Goal: Task Accomplishment & Management: Manage account settings

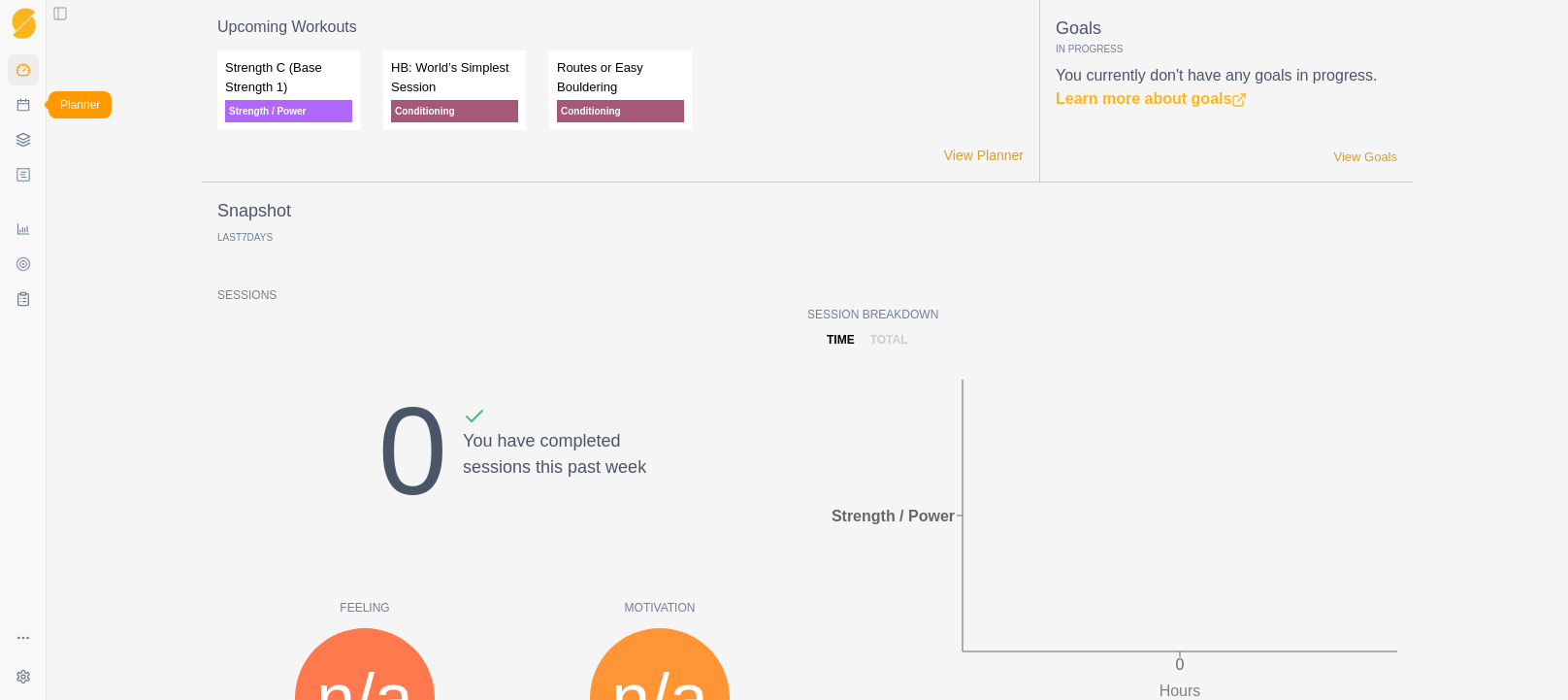
click at [23, 107] on icon at bounding box center [23, 105] width 16 height 16
select select "month"
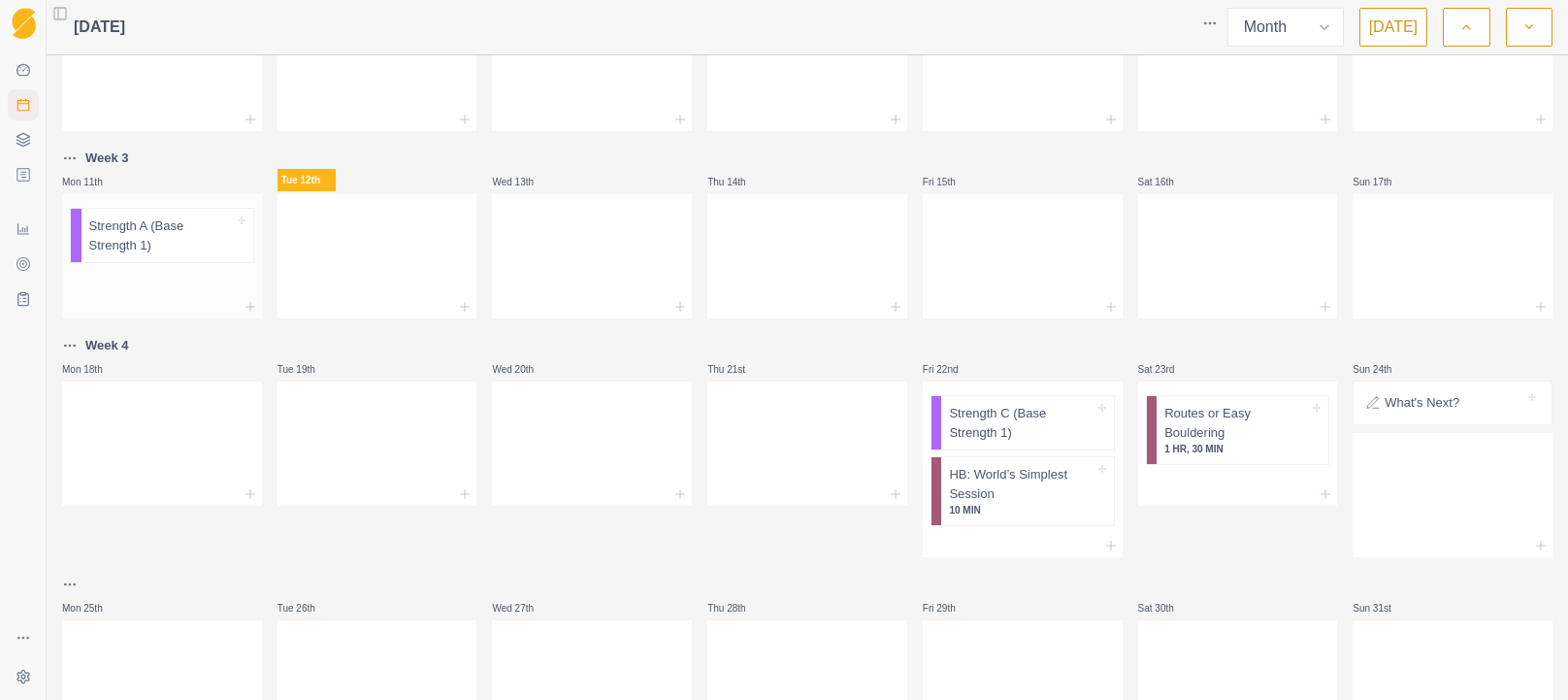
scroll to position [434, 0]
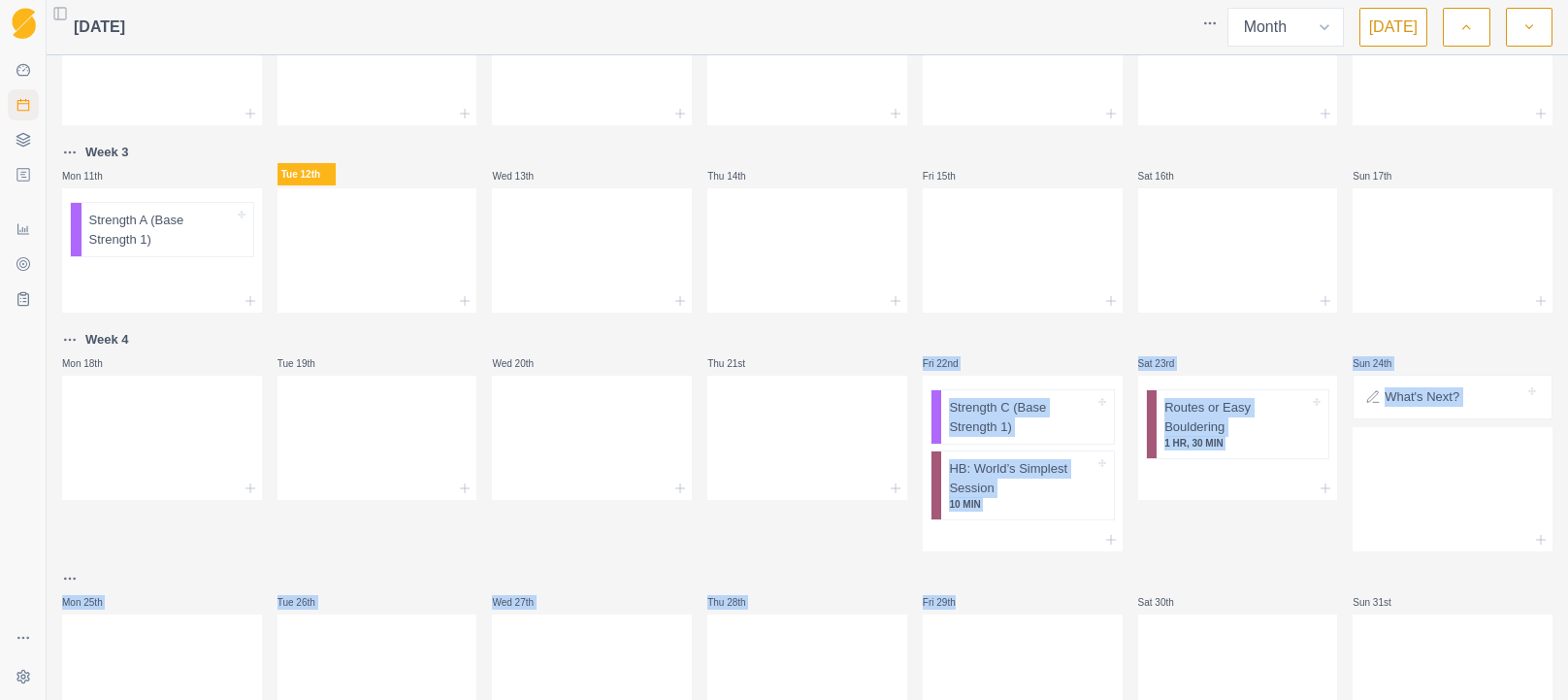
drag, startPoint x: 997, startPoint y: 469, endPoint x: 1318, endPoint y: 549, distance: 330.8
click at [1316, 557] on div "Week 1 Mon 28th Start Here: About the Plan Strength A (Base Strength 1) 2 HR, 3…" at bounding box center [807, 184] width 1490 height 1108
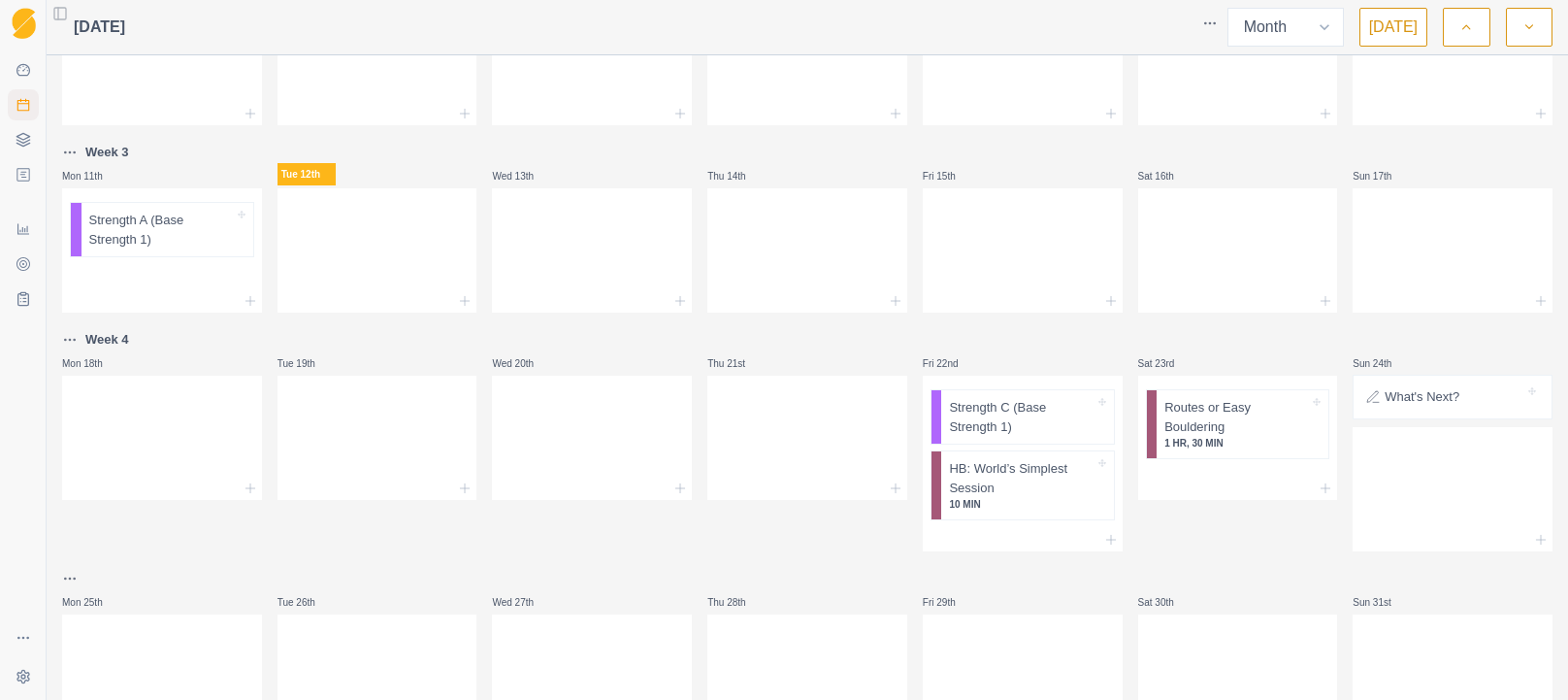
drag, startPoint x: 1324, startPoint y: 527, endPoint x: 1277, endPoint y: 520, distance: 47.5
click at [1315, 525] on div "Sat 23rd Routes or Easy Bouldering 1 HR, 30 MIN" at bounding box center [1238, 440] width 200 height 223
click at [994, 426] on p "Strength C (Base Strength 1)" at bounding box center [1021, 416] width 145 height 38
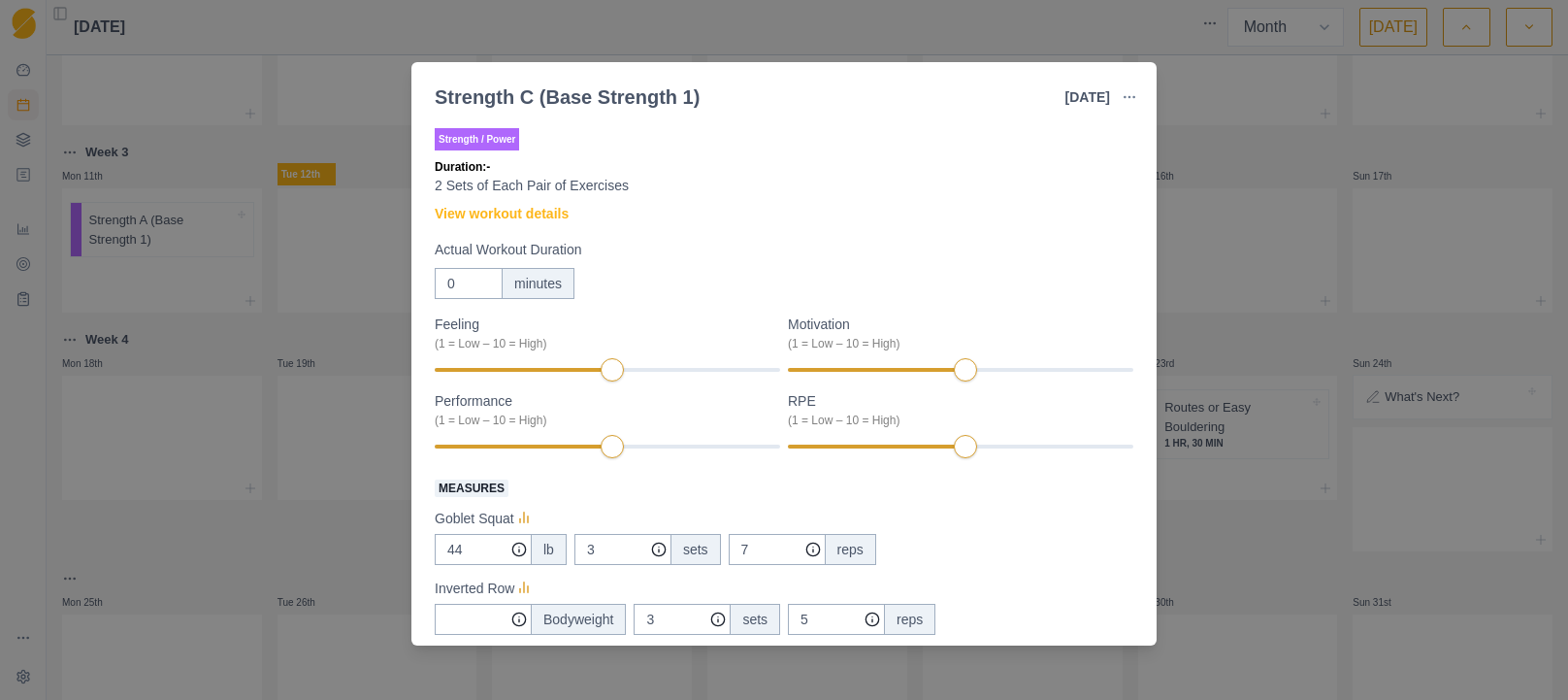
drag, startPoint x: 1130, startPoint y: 96, endPoint x: 1086, endPoint y: 166, distance: 82.7
click at [1126, 102] on icon "button" at bounding box center [1130, 97] width 16 height 16
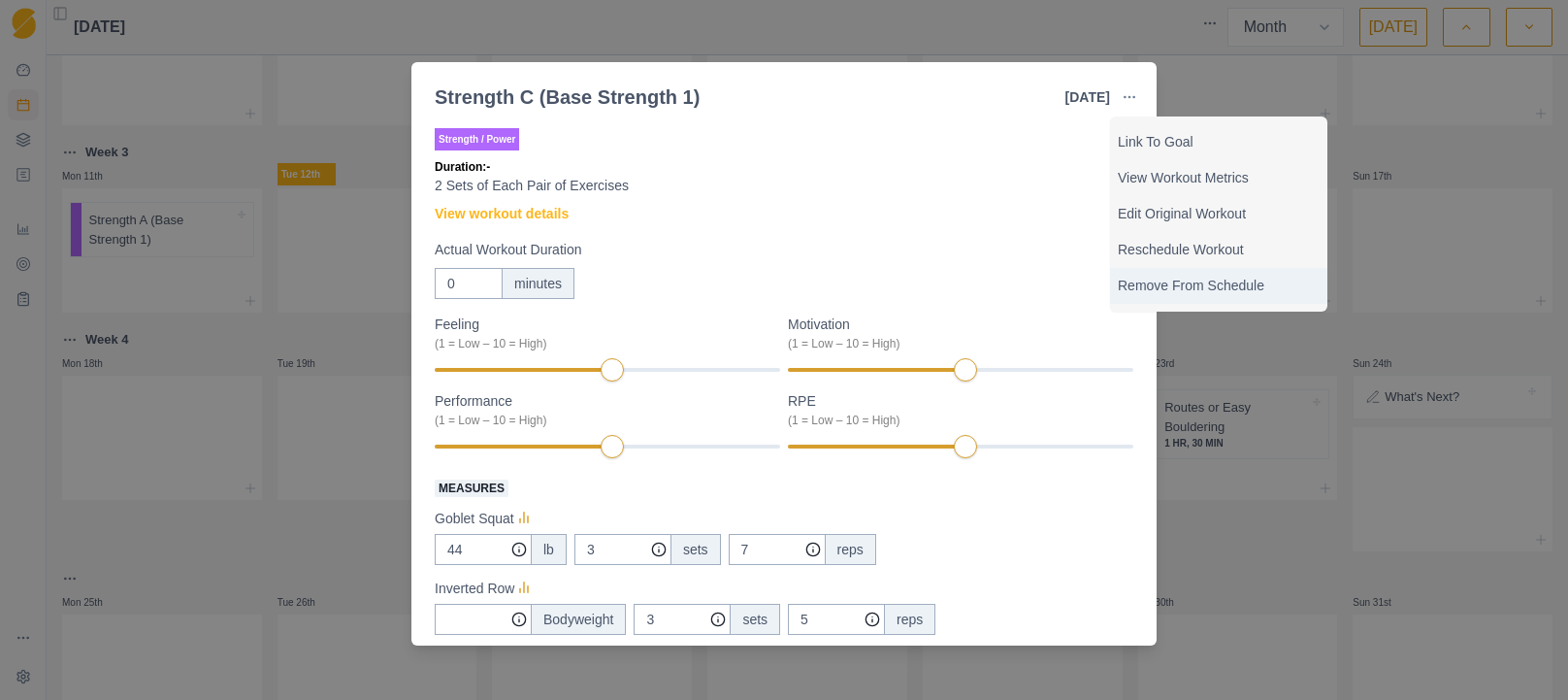
click at [1157, 287] on p "Remove From Schedule" at bounding box center [1219, 285] width 202 height 21
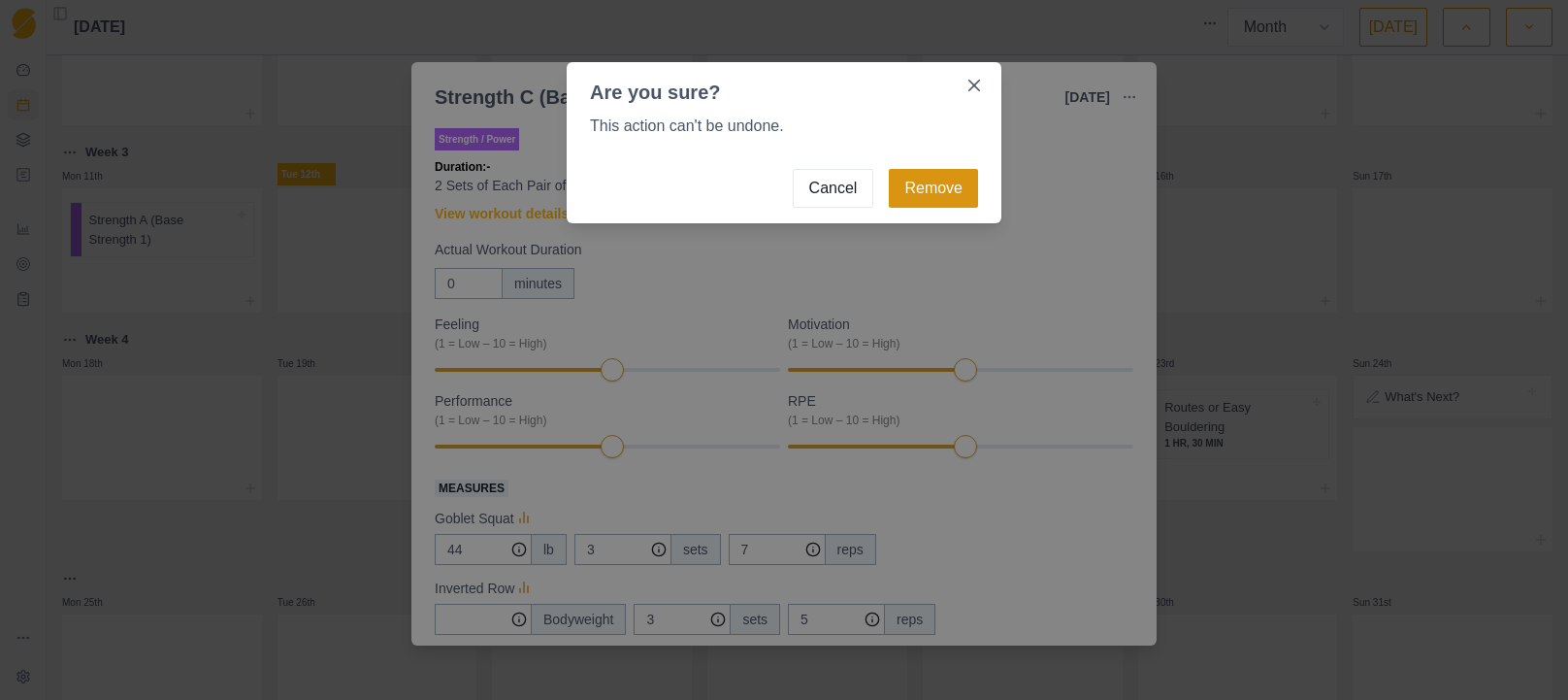
click at [921, 192] on button "Remove" at bounding box center [933, 188] width 89 height 39
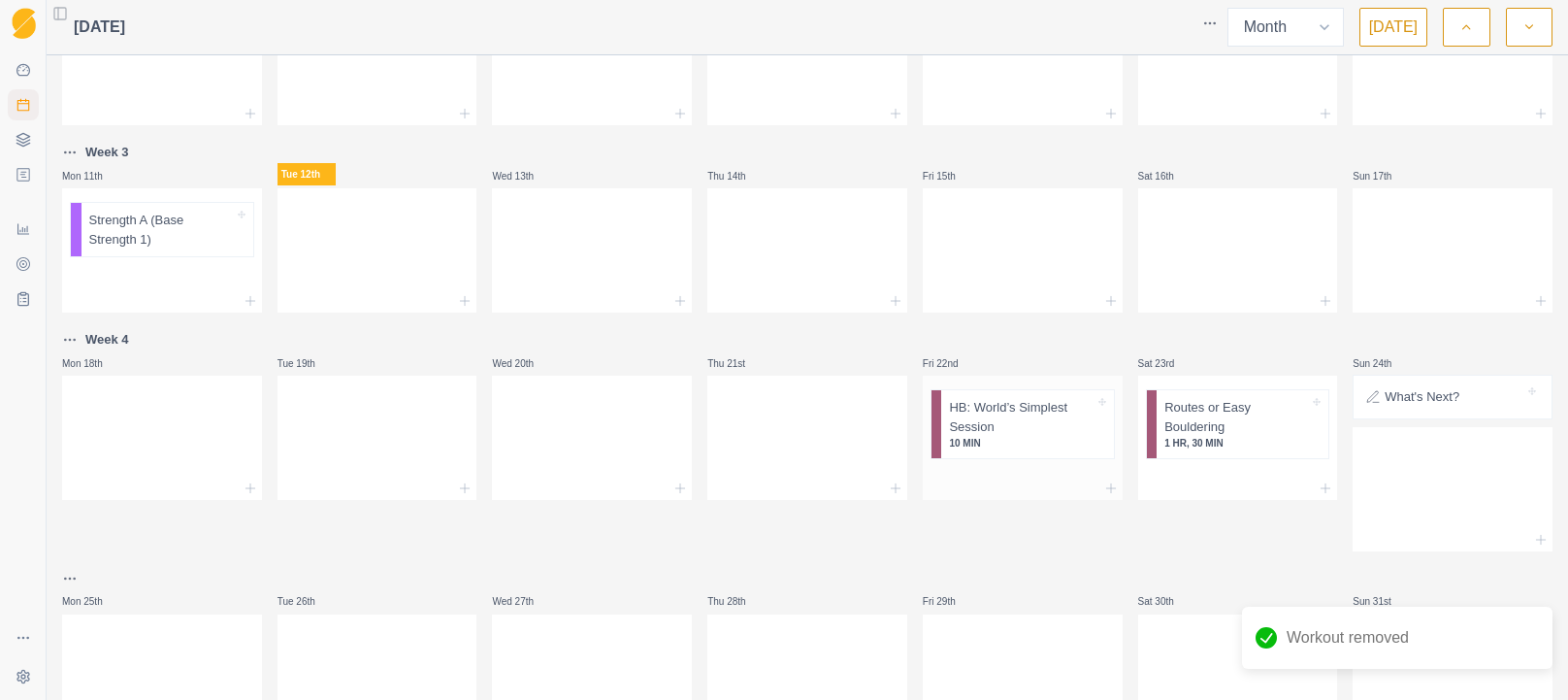
click at [1013, 391] on div "HB: World’s Simplest Session 10 MIN" at bounding box center [1026, 423] width 171 height 68
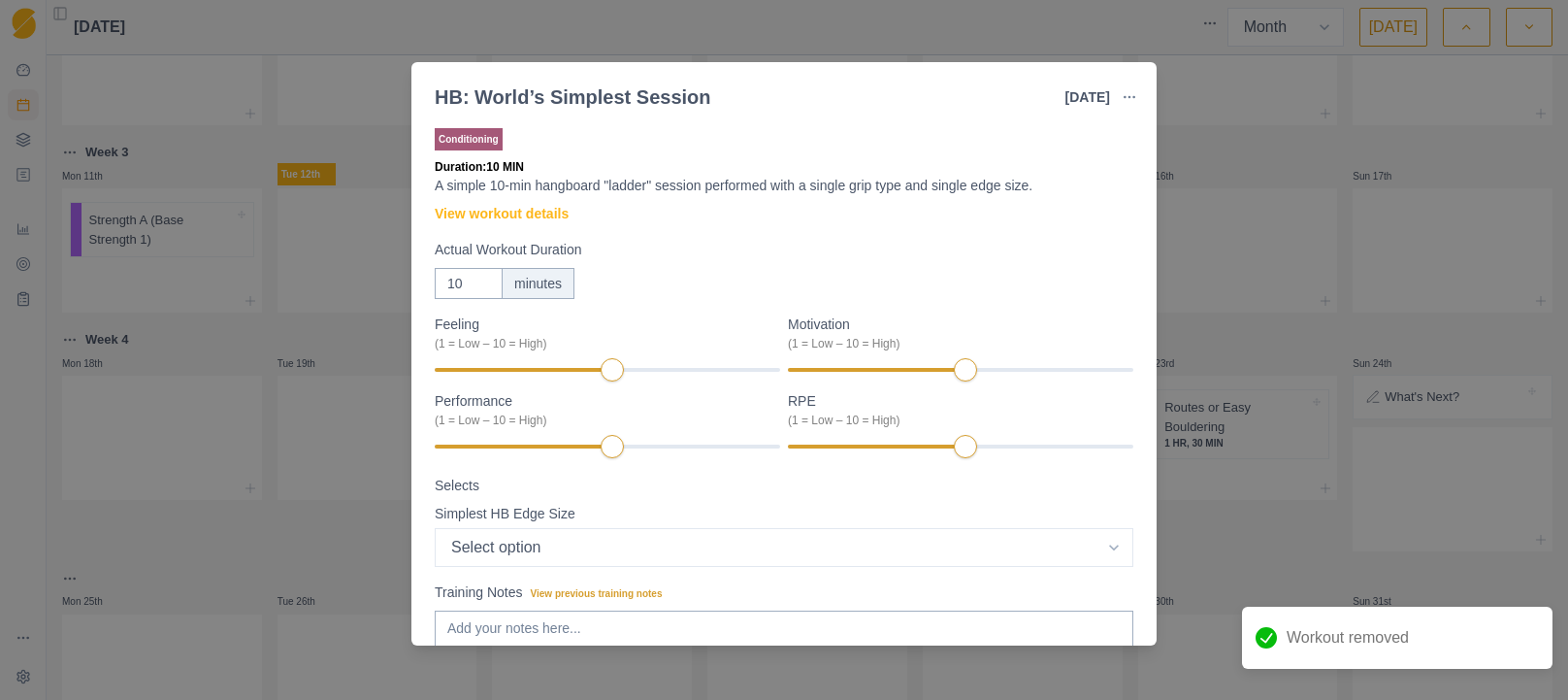
drag, startPoint x: 1125, startPoint y: 96, endPoint x: 1107, endPoint y: 142, distance: 49.4
click at [1125, 97] on circle "button" at bounding box center [1125, 96] width 1 height 1
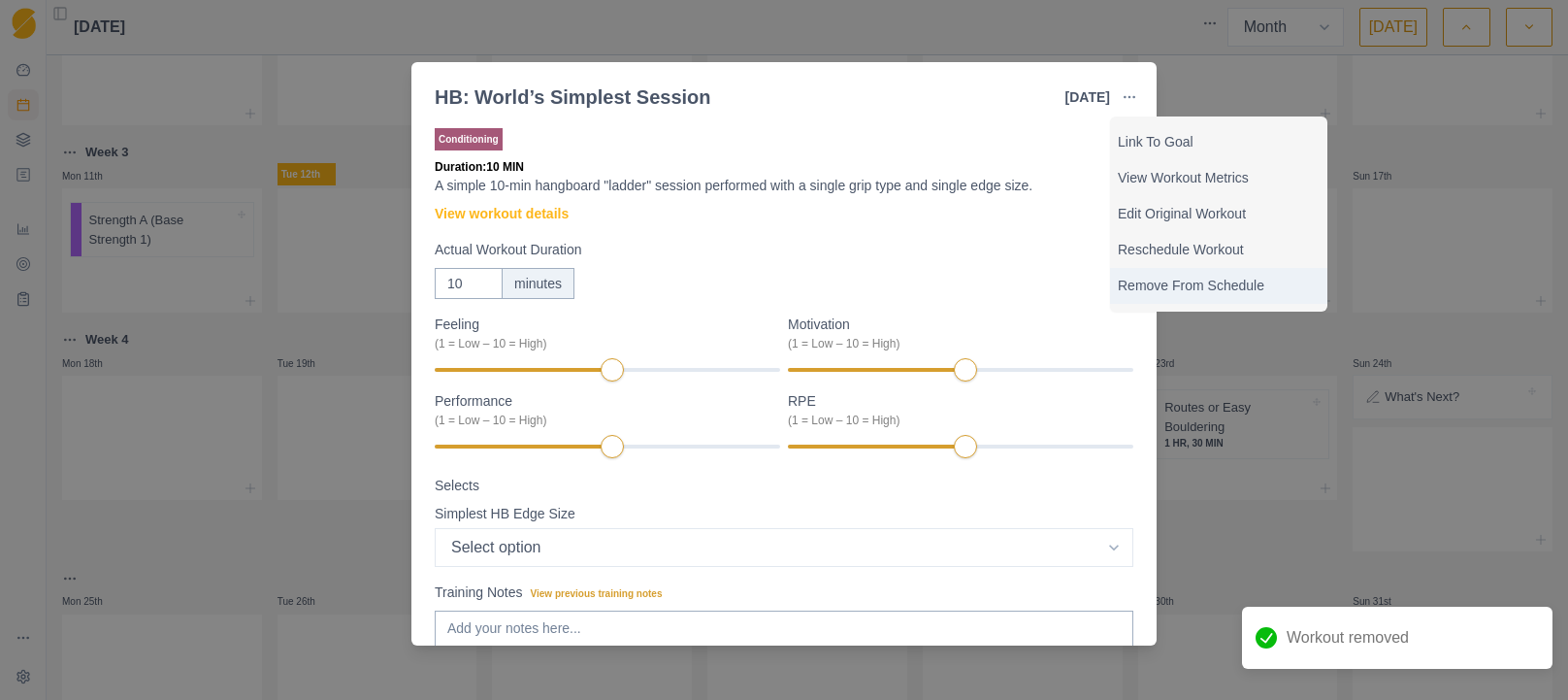
click at [1184, 286] on p "Remove From Schedule" at bounding box center [1219, 285] width 202 height 21
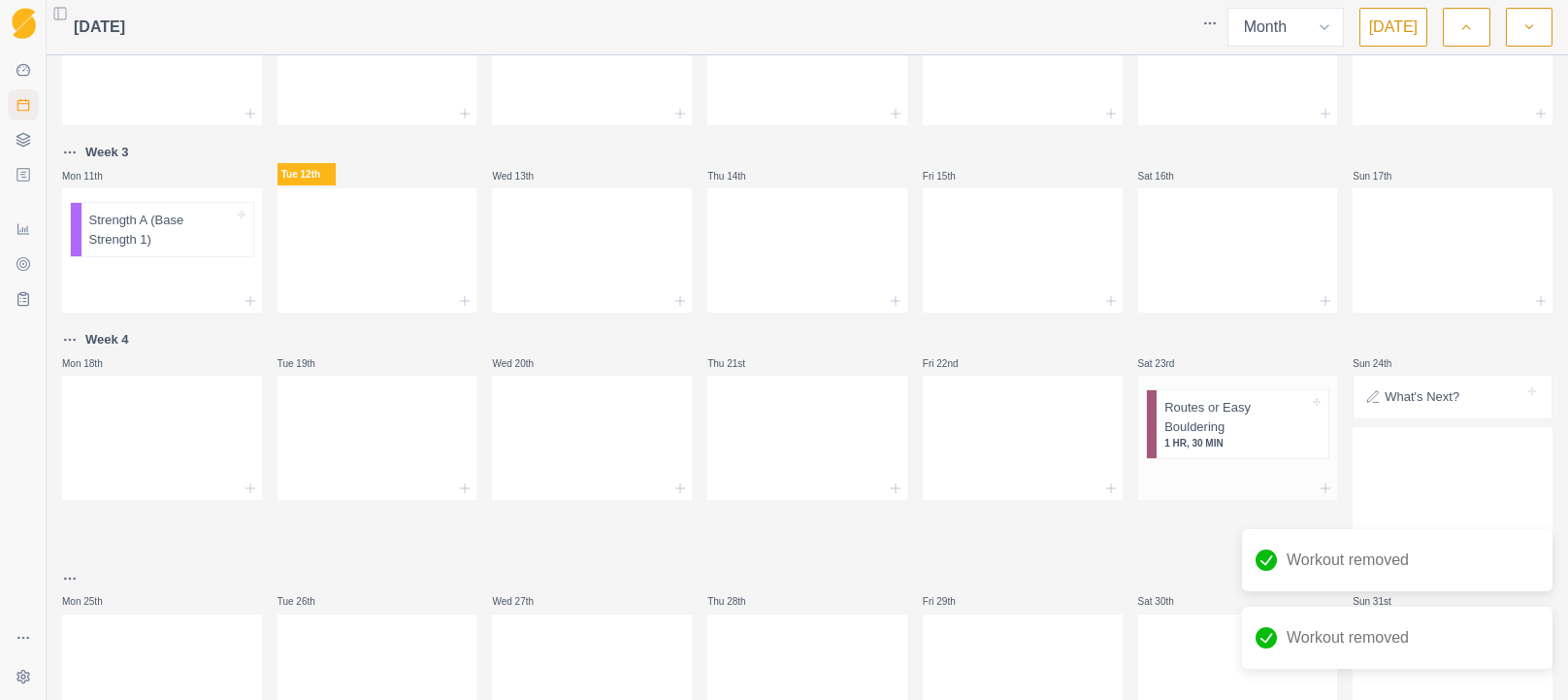
click at [1213, 425] on p "Routes or Easy Bouldering" at bounding box center [1236, 416] width 145 height 38
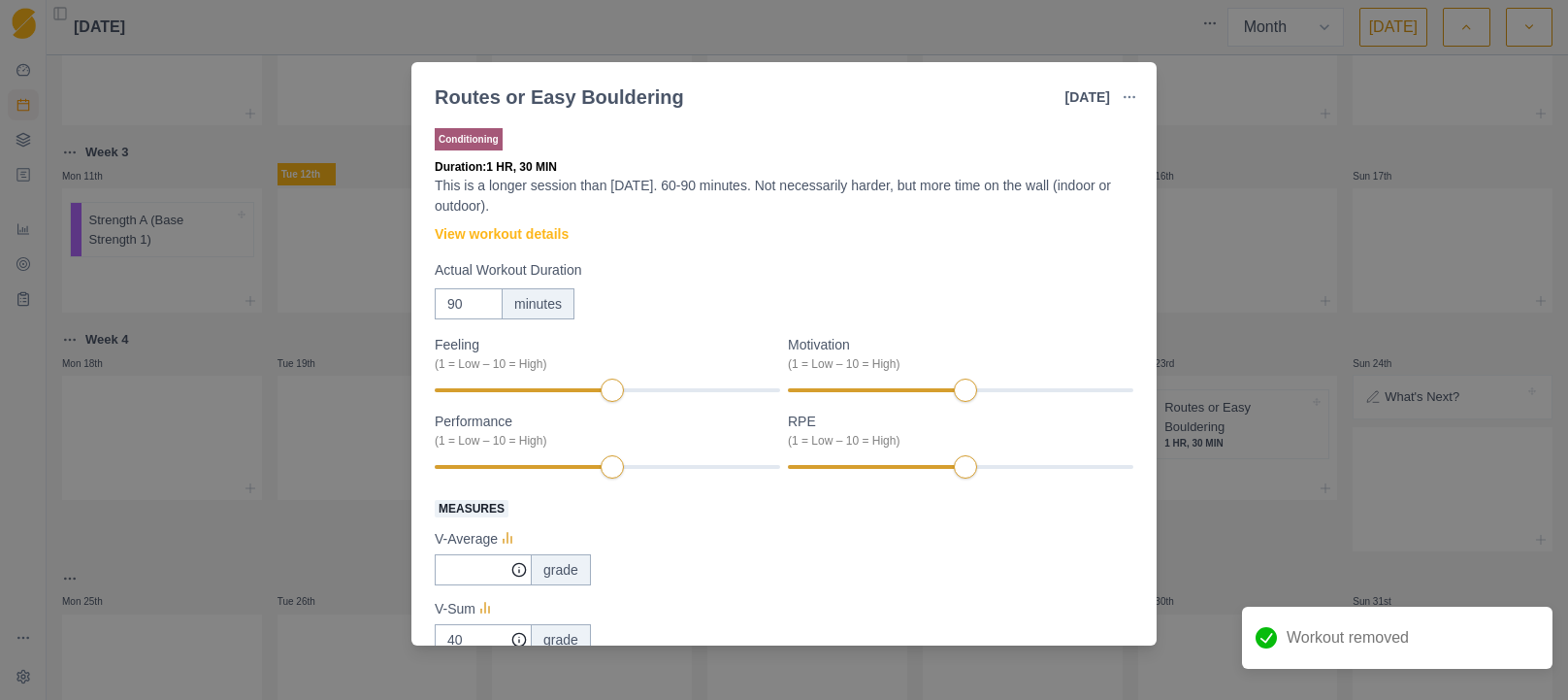
drag, startPoint x: 1126, startPoint y: 95, endPoint x: 1098, endPoint y: 161, distance: 71.7
click at [1126, 95] on icon "button" at bounding box center [1130, 97] width 16 height 16
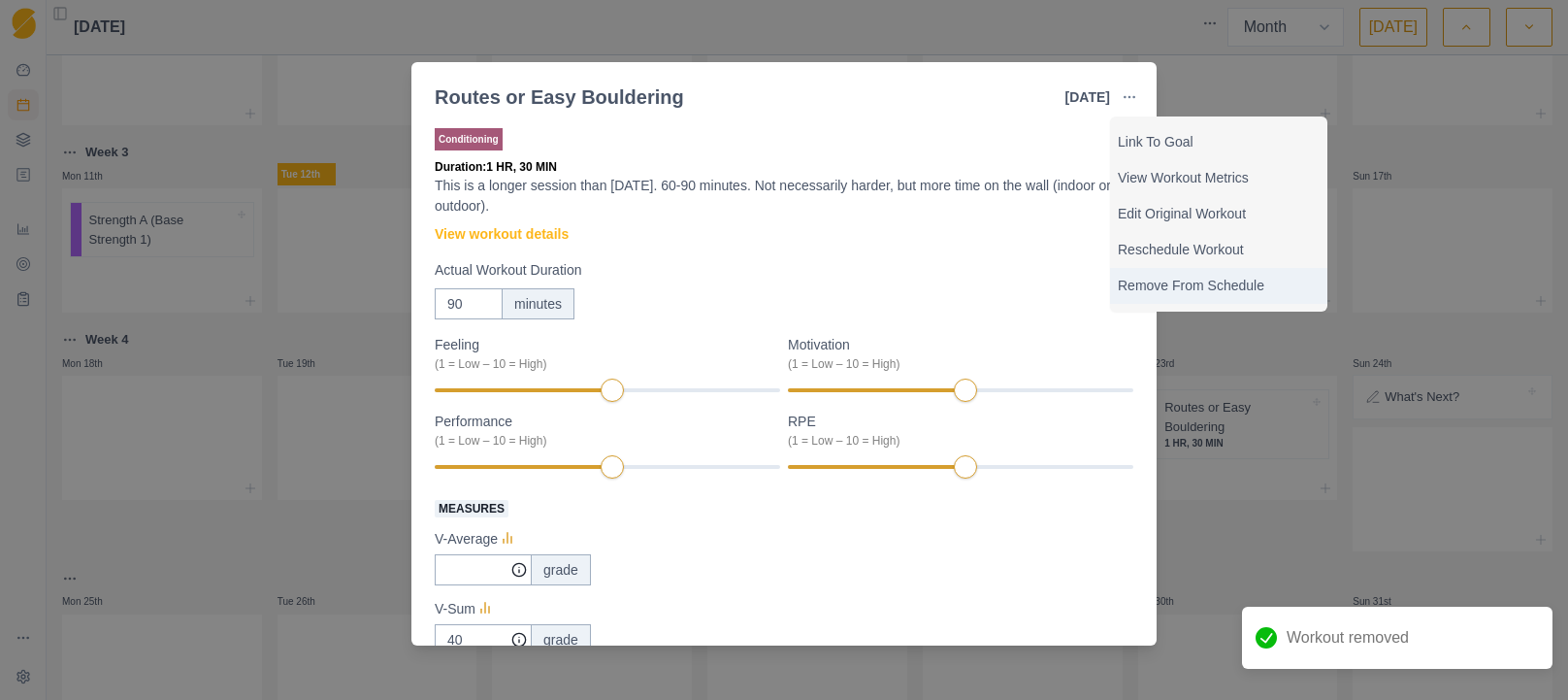
click at [1216, 291] on p "Remove From Schedule" at bounding box center [1219, 285] width 202 height 21
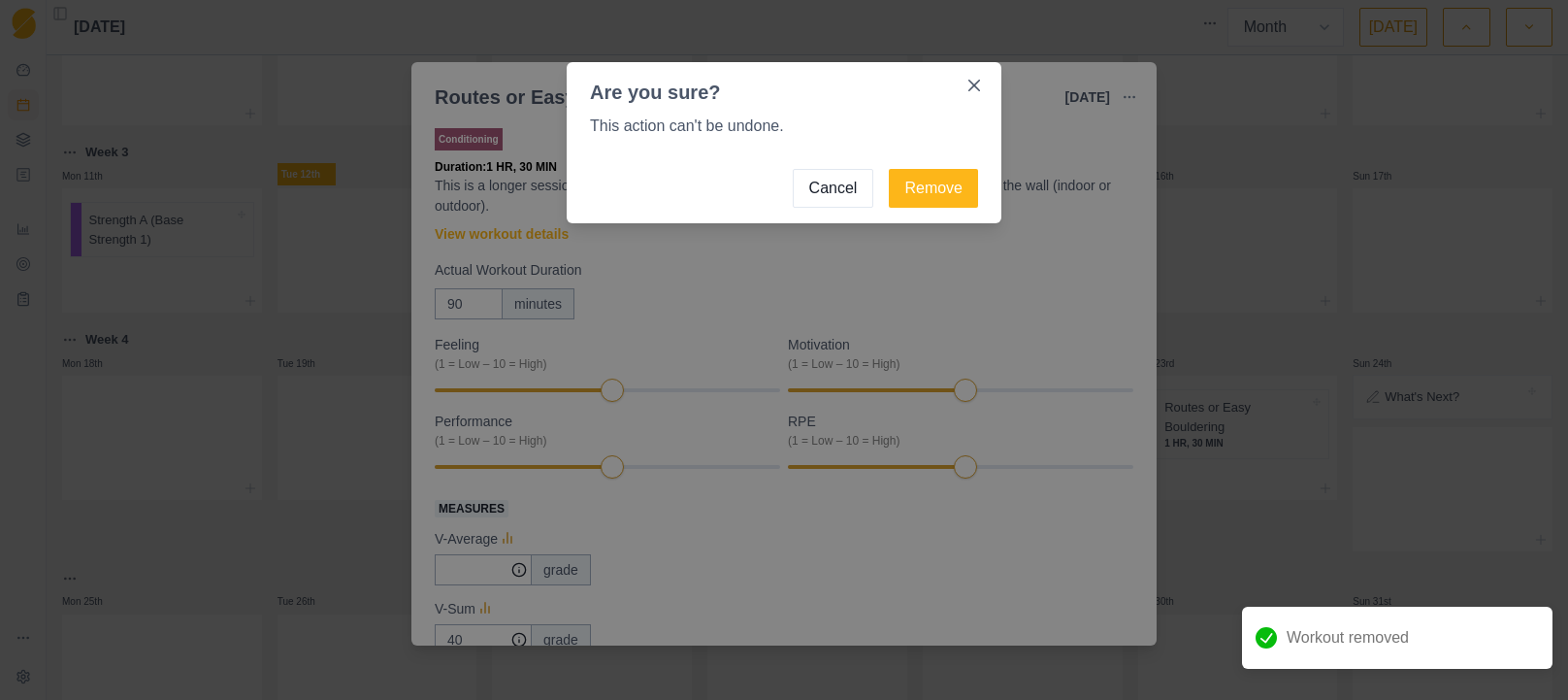
click at [920, 199] on button "Remove" at bounding box center [933, 188] width 89 height 39
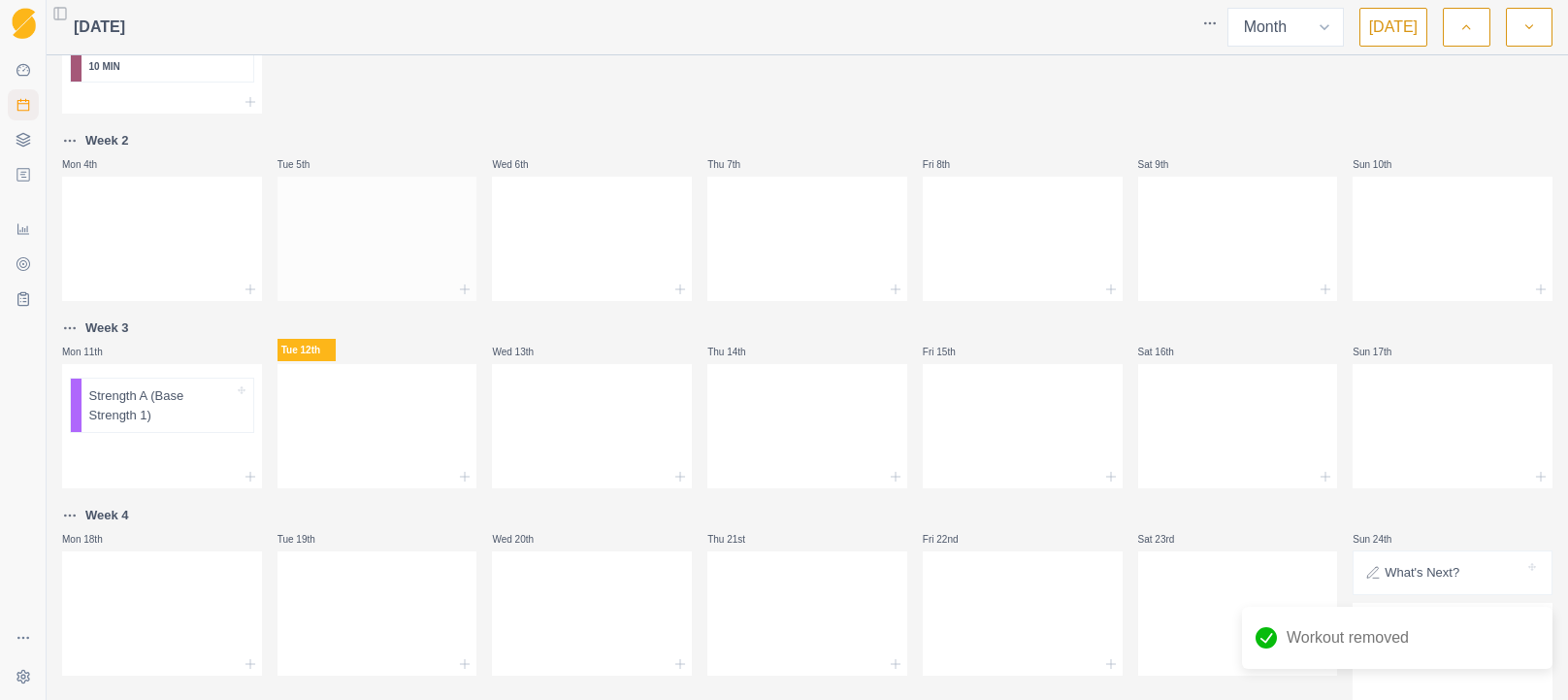
scroll to position [283, 0]
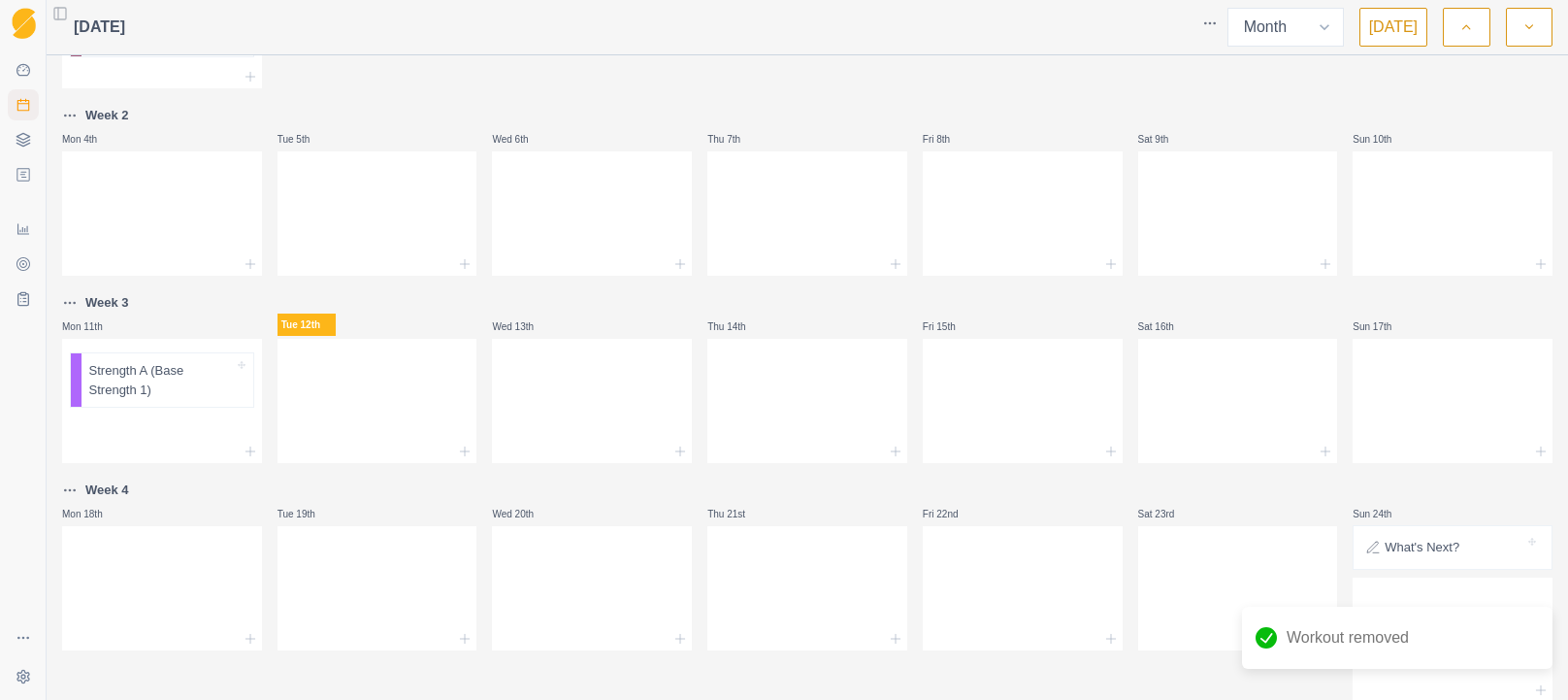
click at [115, 332] on p "Mon 11th" at bounding box center [90, 326] width 58 height 15
click at [27, 143] on polyline at bounding box center [23, 144] width 13 height 3
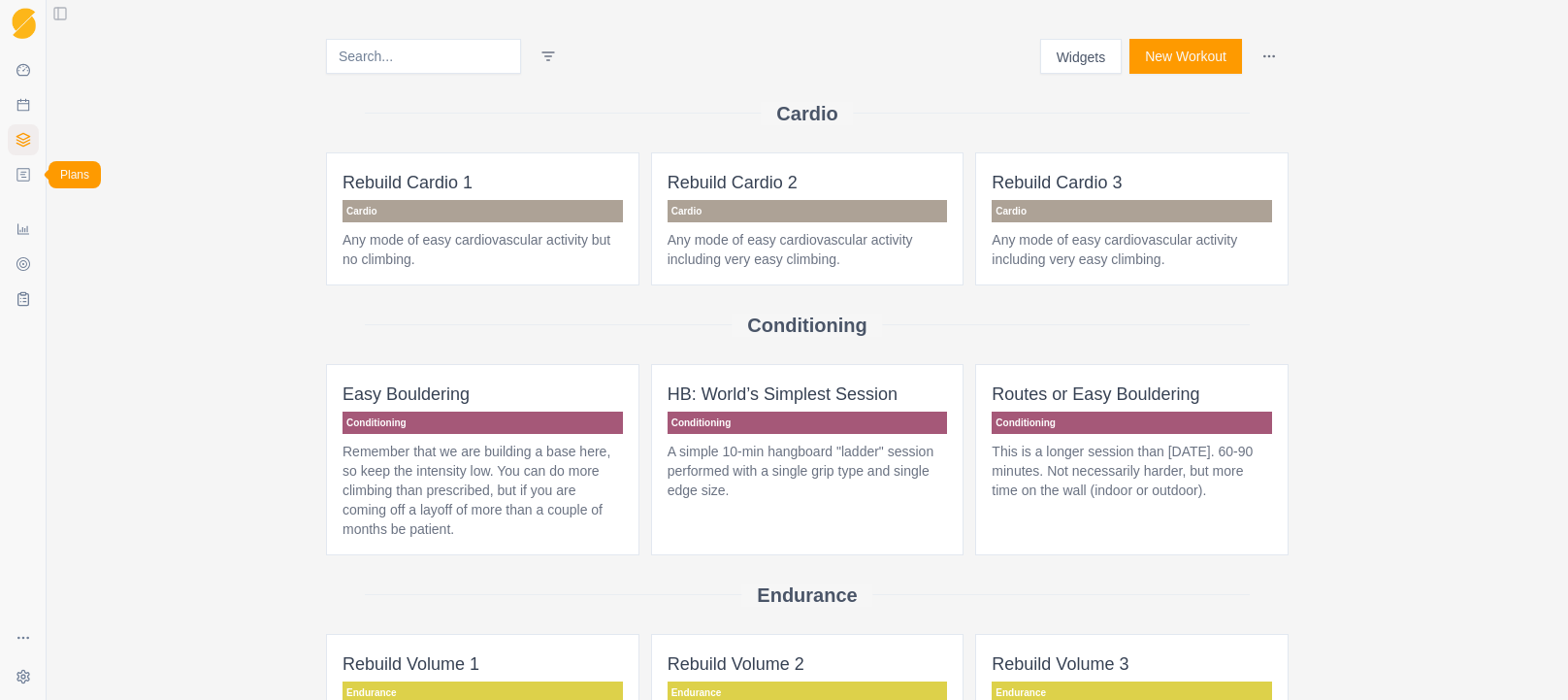
click at [20, 173] on icon at bounding box center [23, 174] width 16 height 16
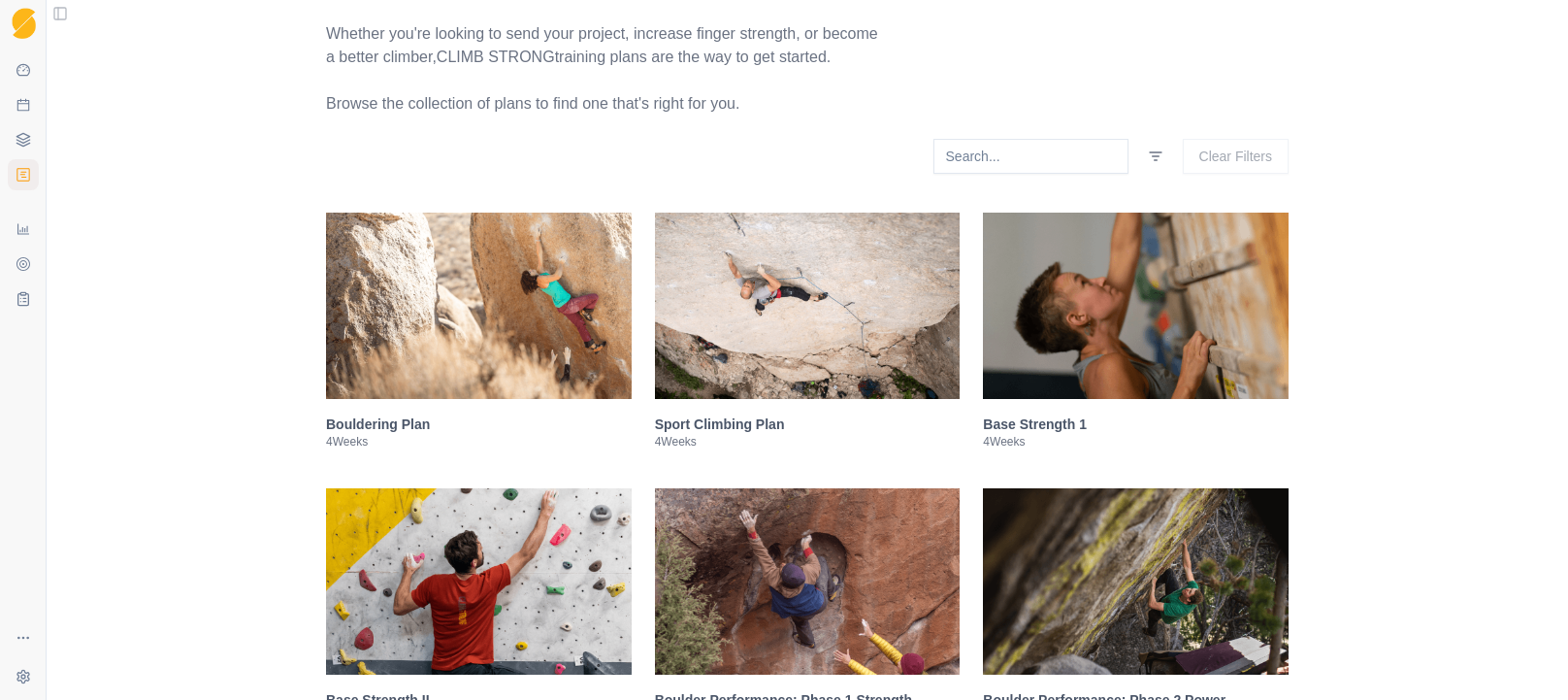
scroll to position [205, 0]
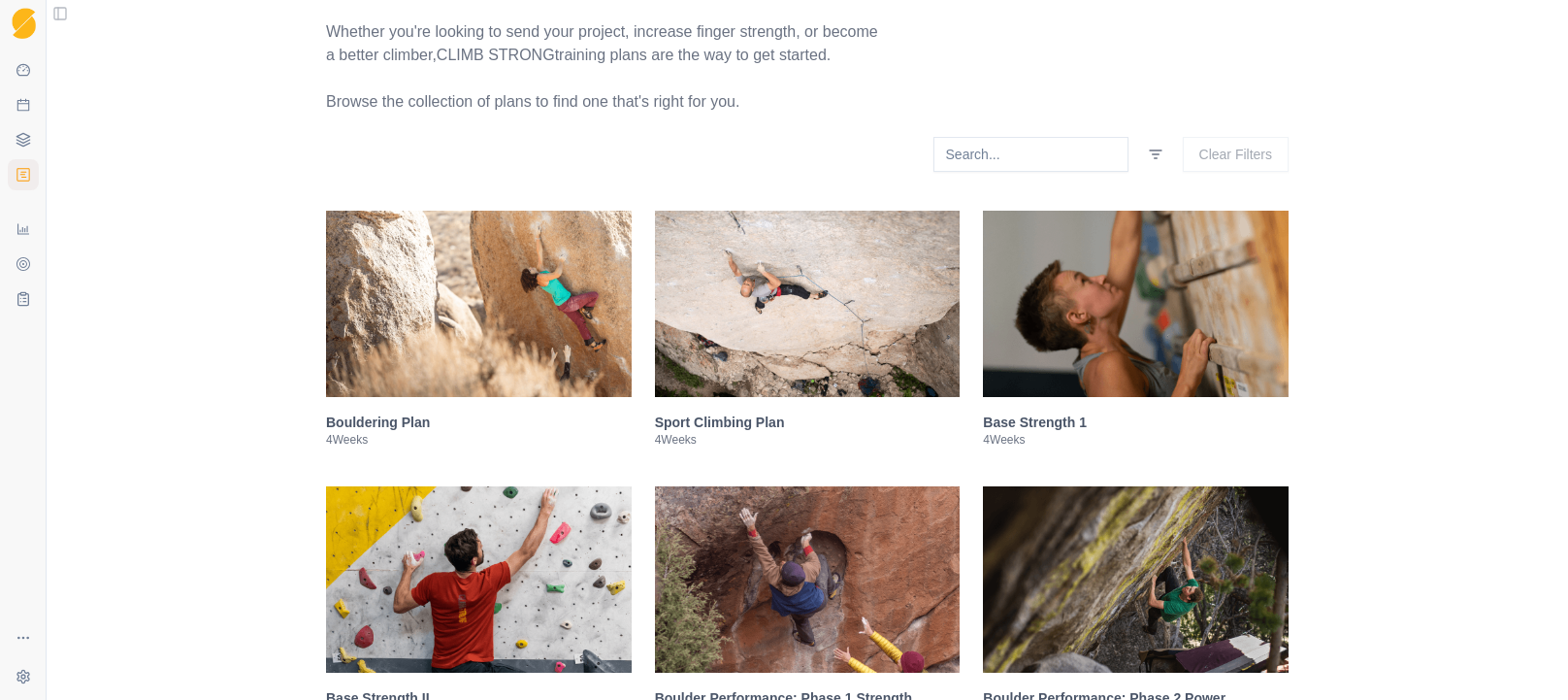
click at [1185, 352] on img at bounding box center [1135, 303] width 305 height 186
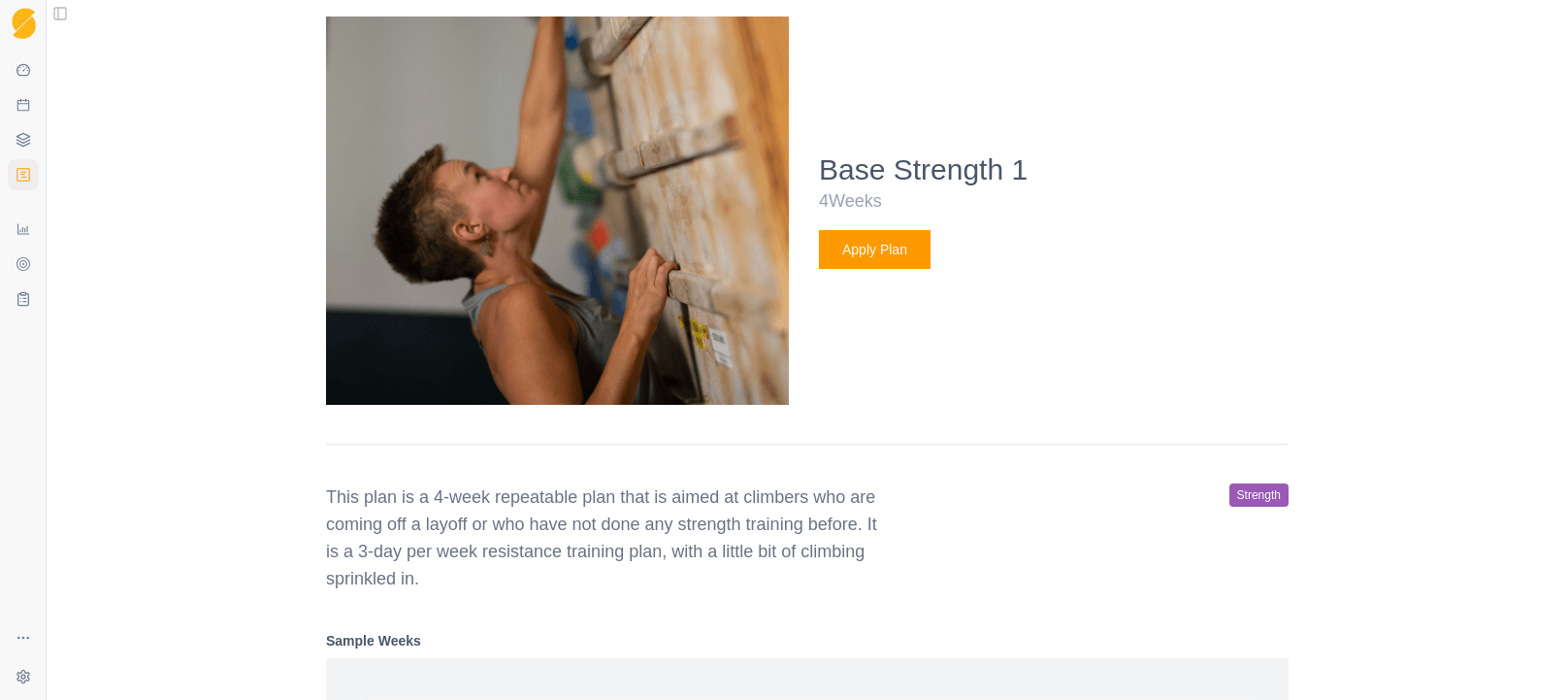
scroll to position [714, 0]
click at [857, 268] on button "Apply Plan" at bounding box center [875, 249] width 112 height 39
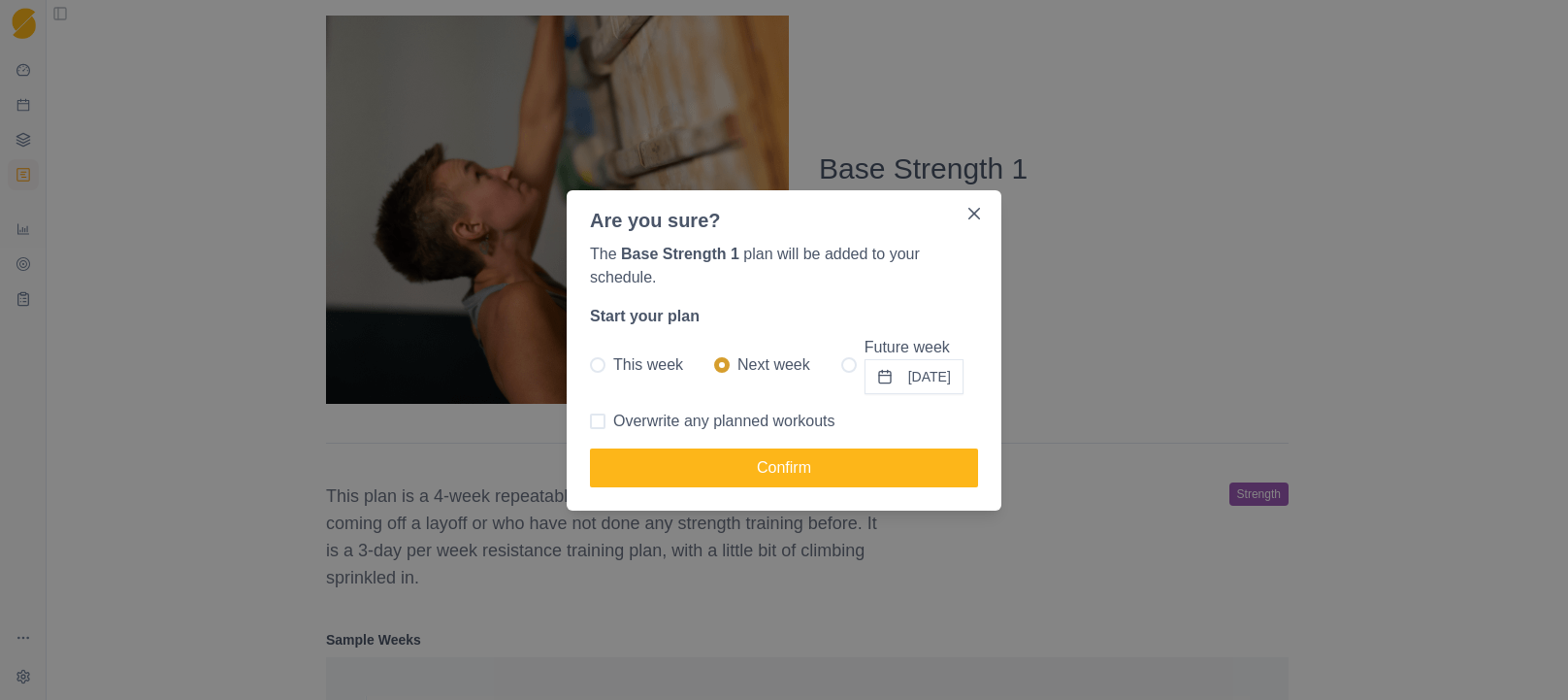
drag, startPoint x: 594, startPoint y: 364, endPoint x: 622, endPoint y: 374, distance: 29.7
click at [597, 364] on span at bounding box center [598, 365] width 16 height 16
click at [590, 364] on input "This week" at bounding box center [589, 364] width 1 height 1
radio input "true"
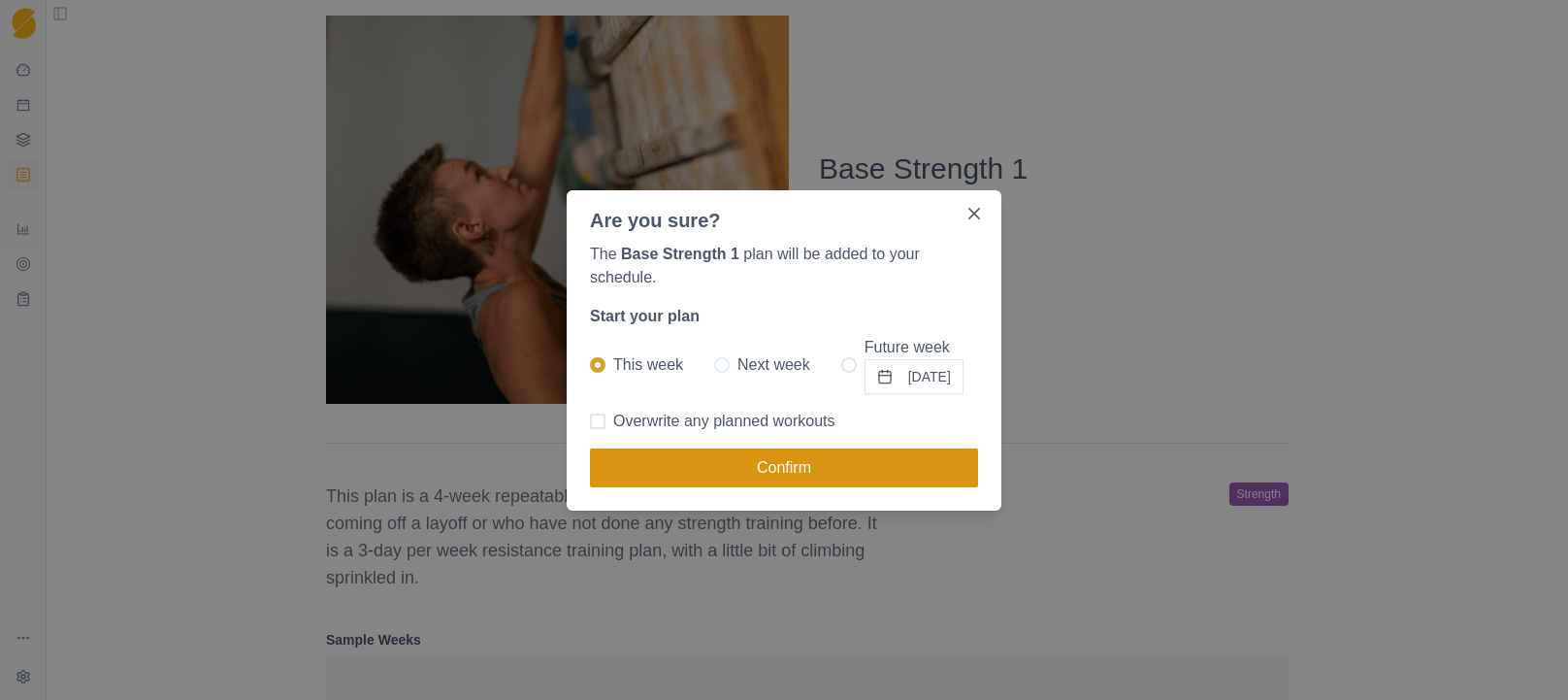
click at [735, 473] on button "Confirm" at bounding box center [784, 468] width 388 height 39
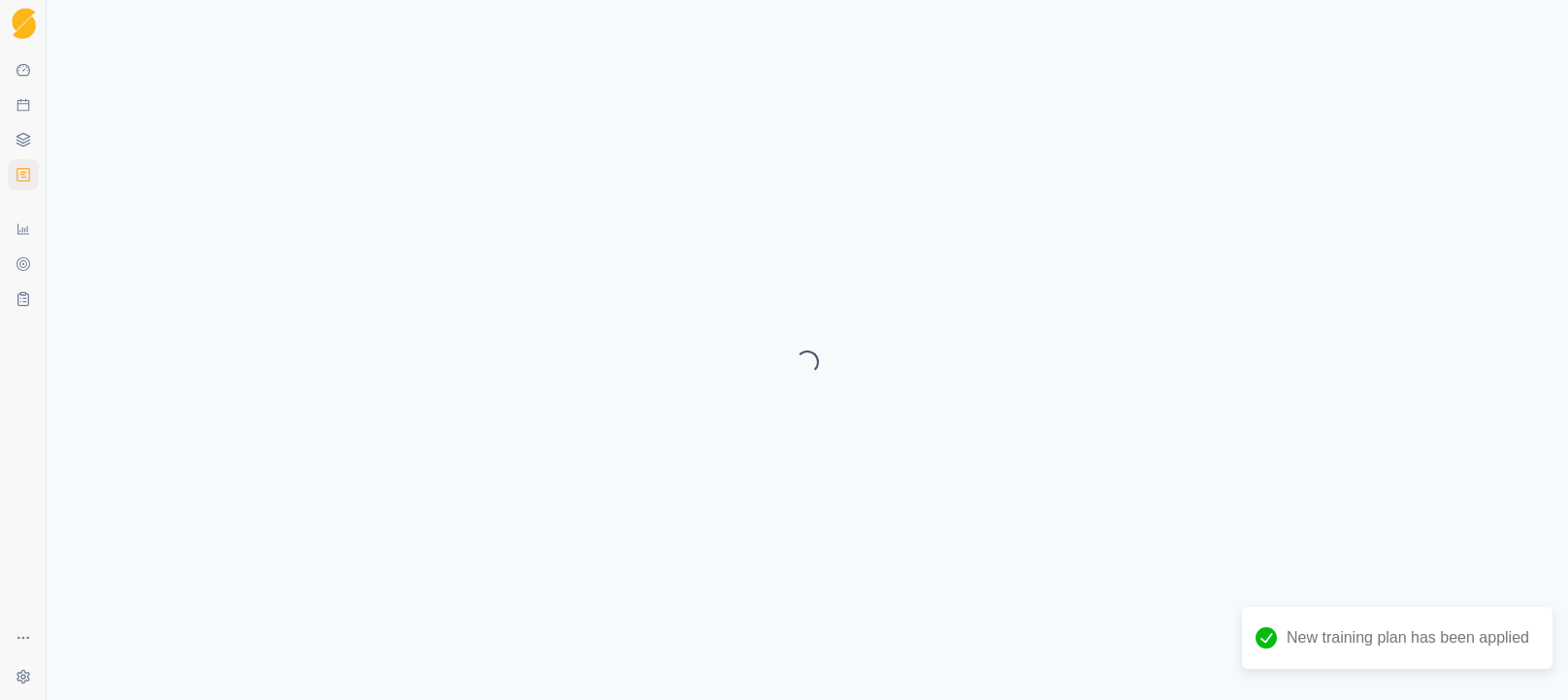
select select "month"
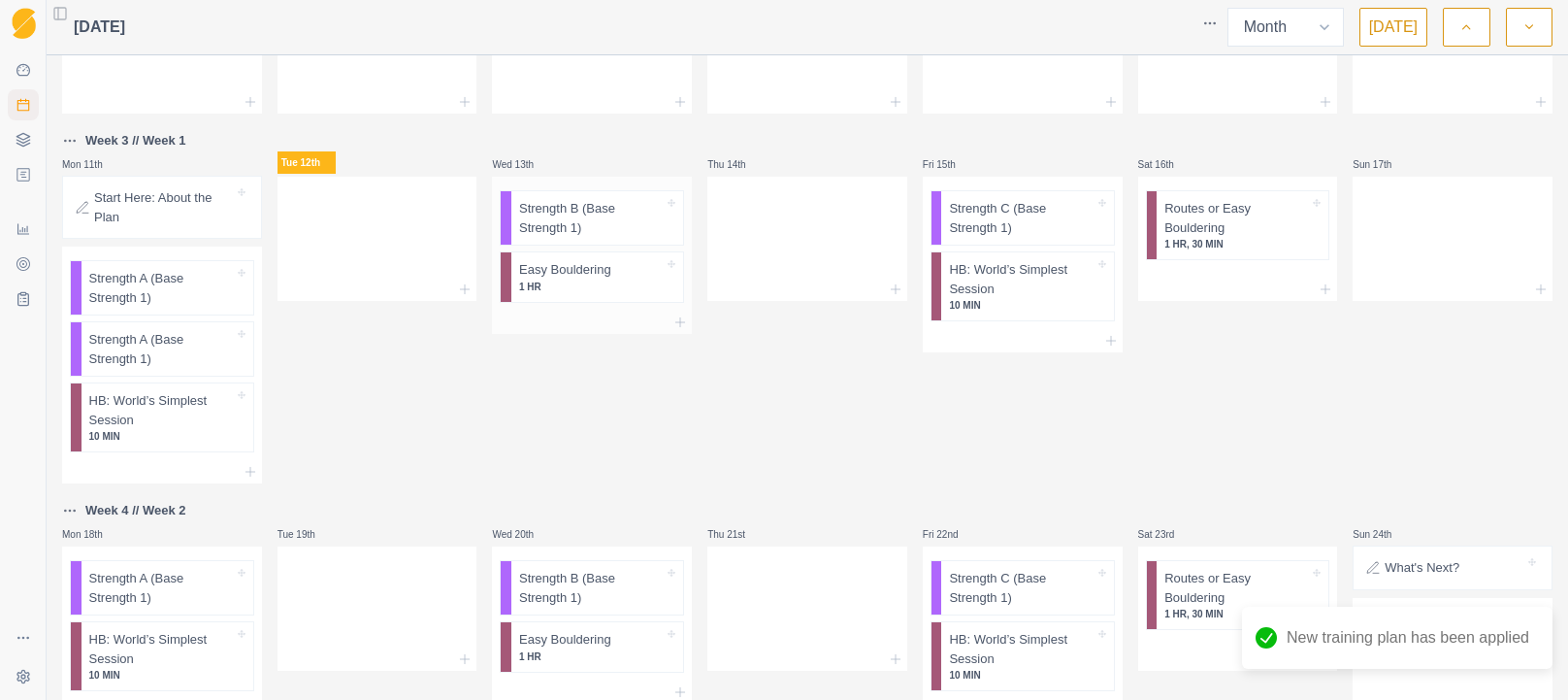
scroll to position [446, 0]
click at [137, 352] on p "Strength A (Base Strength 1)" at bounding box center [161, 348] width 145 height 38
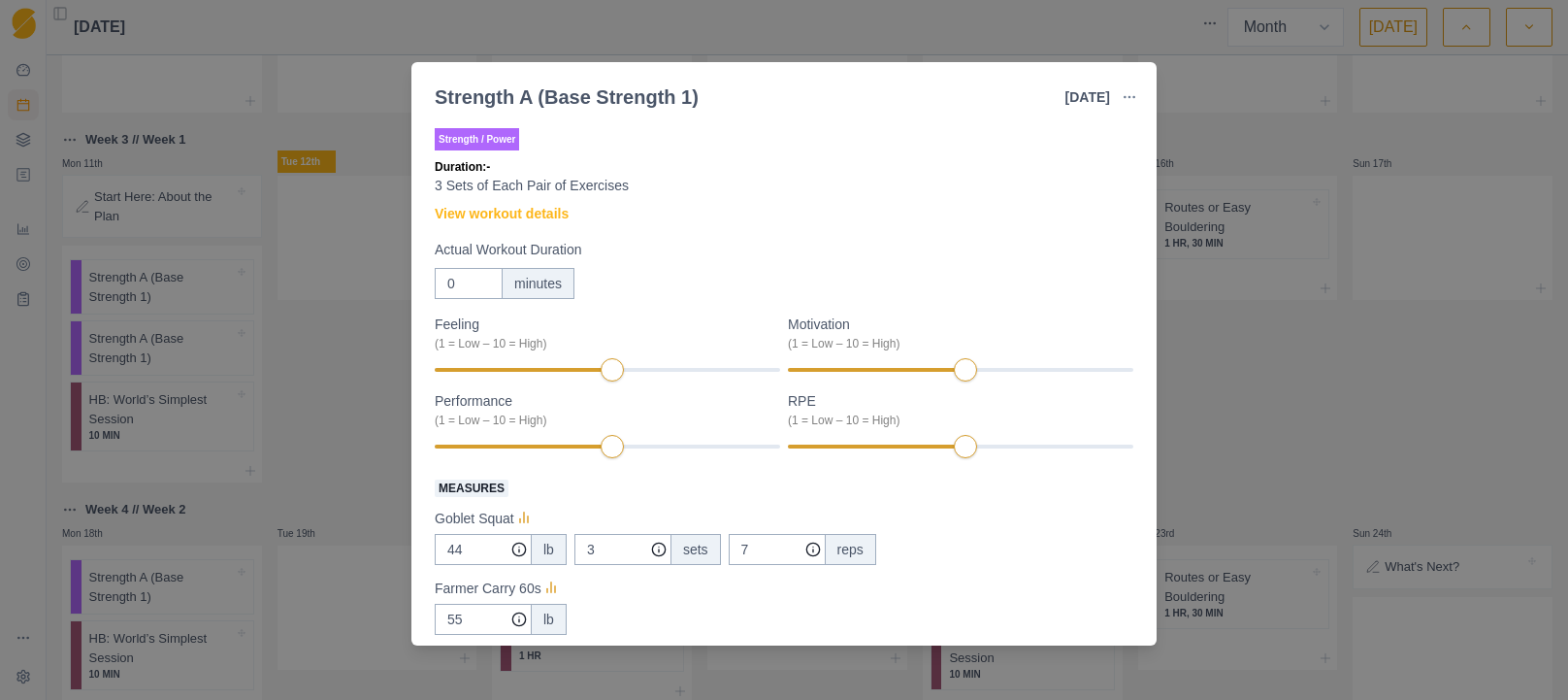
drag, startPoint x: 1251, startPoint y: 374, endPoint x: 741, endPoint y: 384, distance: 510.1
click at [1239, 372] on div "Strength A (Base Strength 1) [DATE] Link To Goal View Workout Metrics Edit Orig…" at bounding box center [784, 350] width 1568 height 700
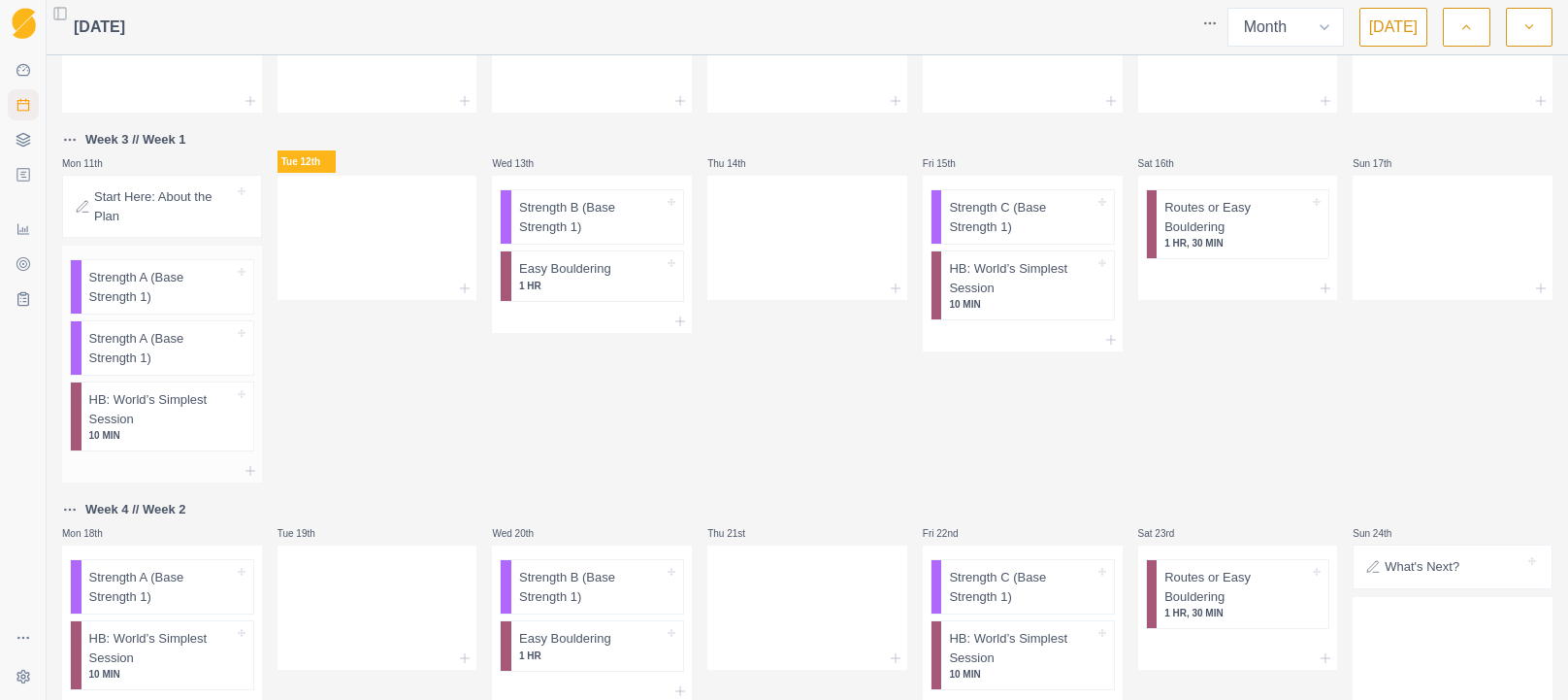
click at [134, 292] on p "Strength A (Base Strength 1)" at bounding box center [161, 287] width 145 height 38
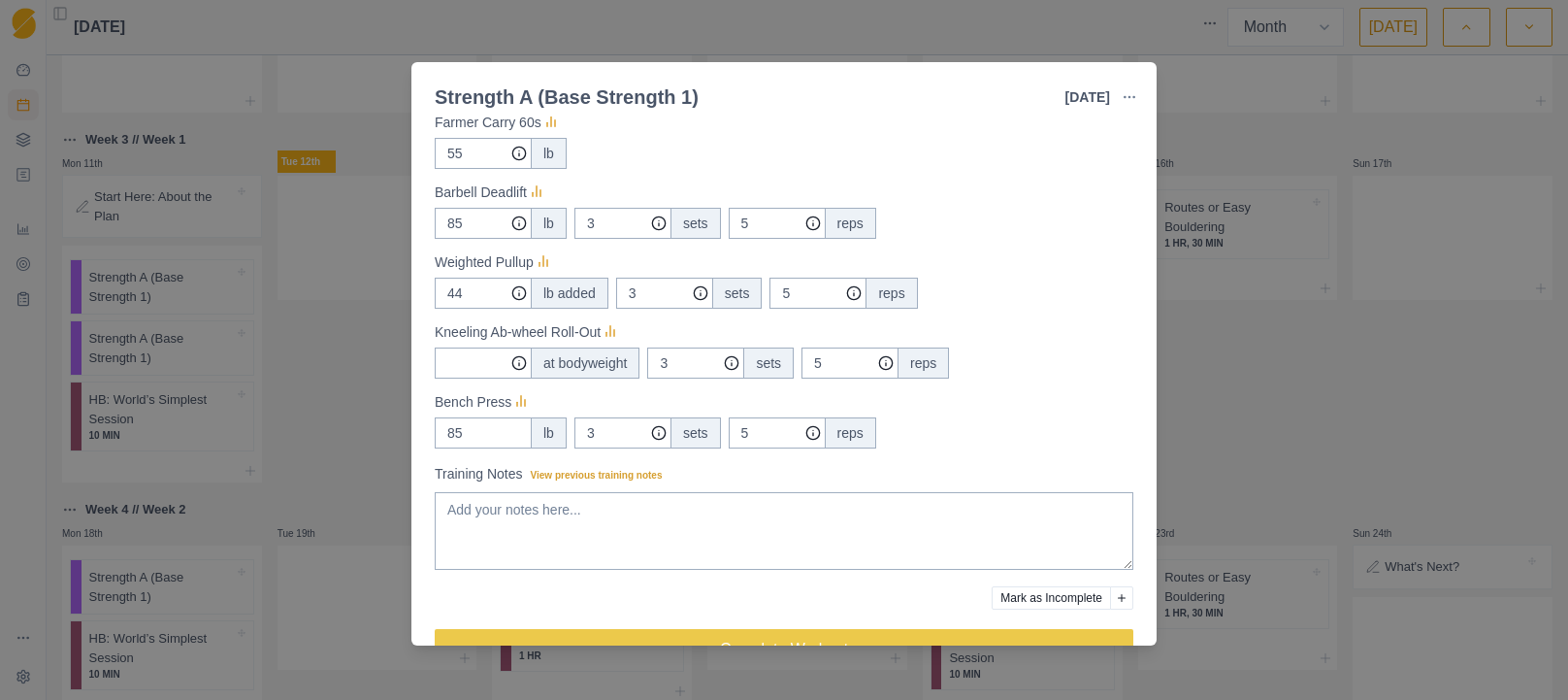
scroll to position [516, 0]
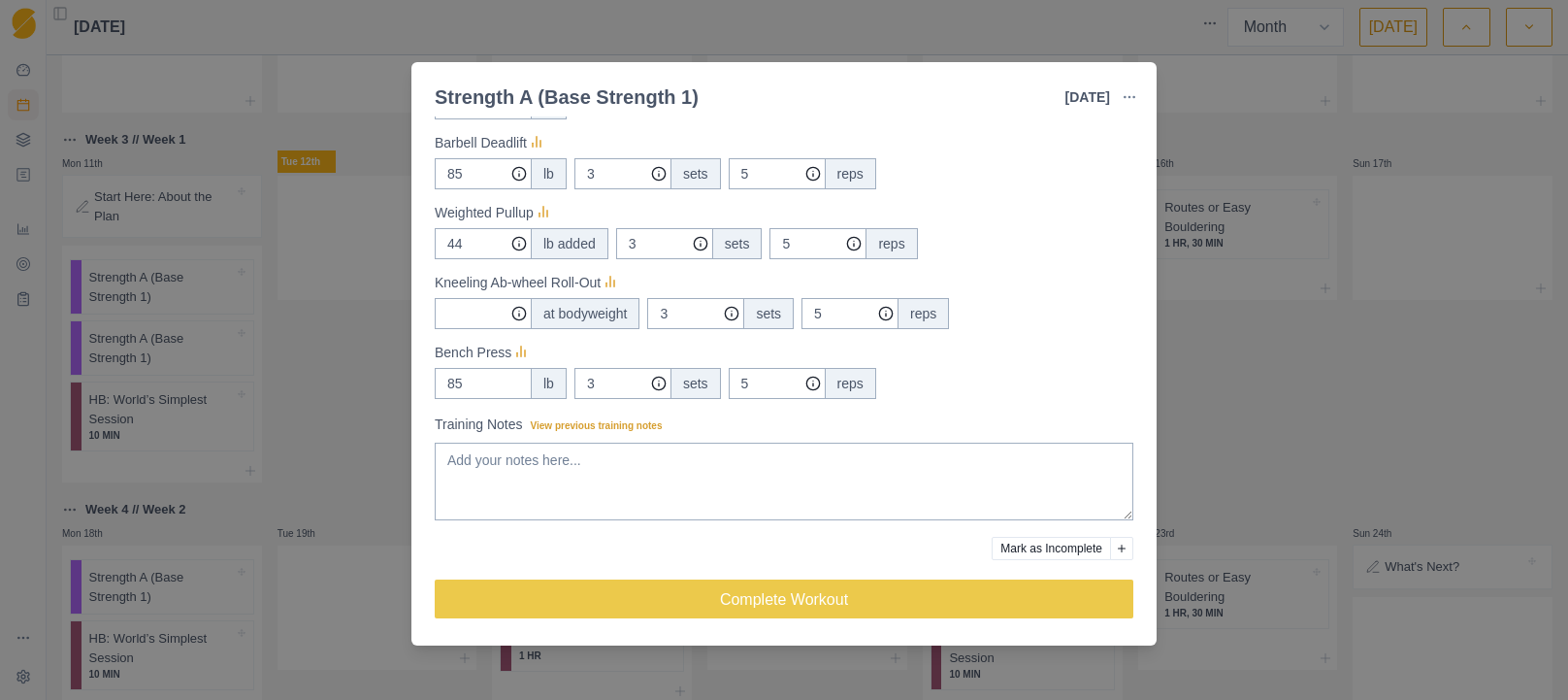
drag, startPoint x: 1219, startPoint y: 440, endPoint x: 546, endPoint y: 392, distance: 674.7
click at [1213, 440] on div "Strength A (Base Strength 1) [DATE] Link To Goal View Workout Metrics Edit Orig…" at bounding box center [784, 350] width 1568 height 700
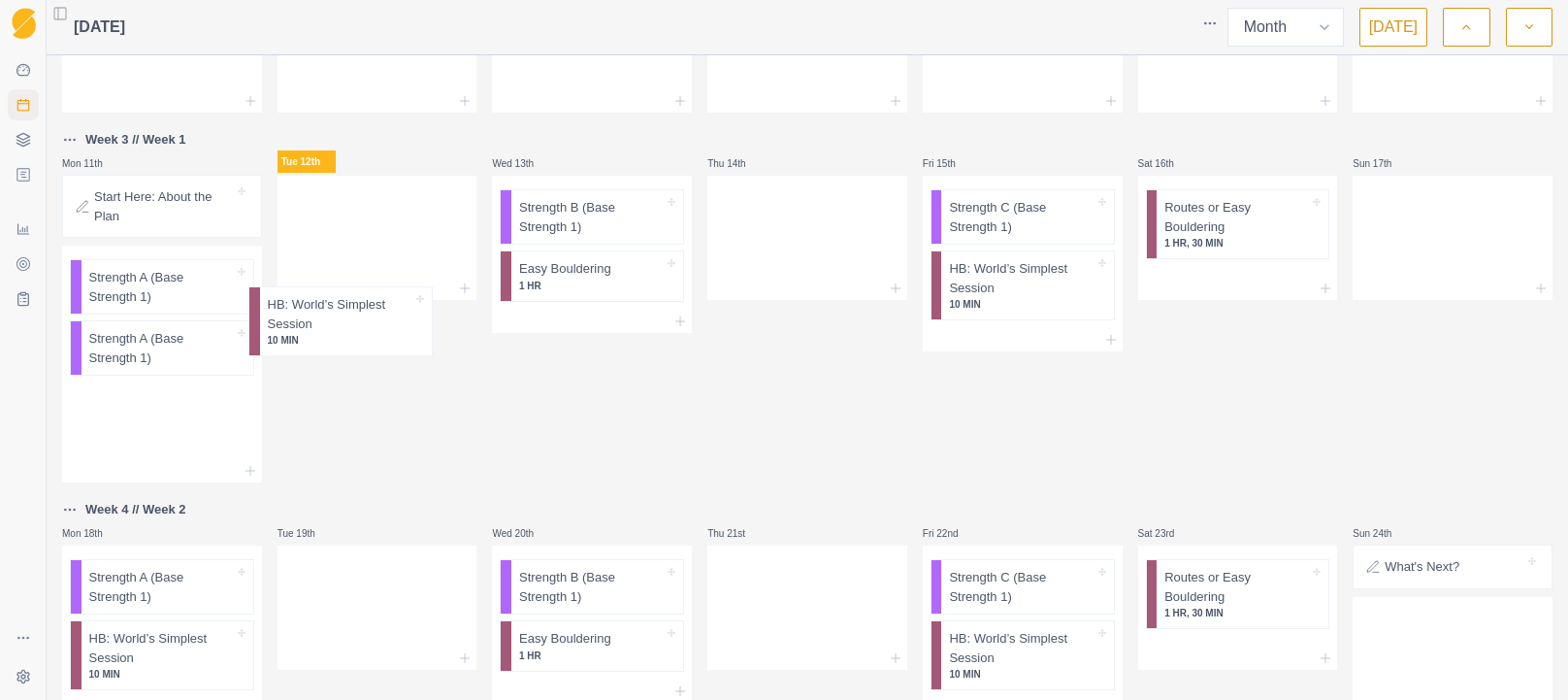
drag, startPoint x: 155, startPoint y: 428, endPoint x: 346, endPoint y: 311, distance: 224.0
click at [346, 311] on div "Week 1 Mon 28th Start Here: About the Plan Strength A (Base Strength 1) 2 HR, 3…" at bounding box center [807, 288] width 1490 height 1342
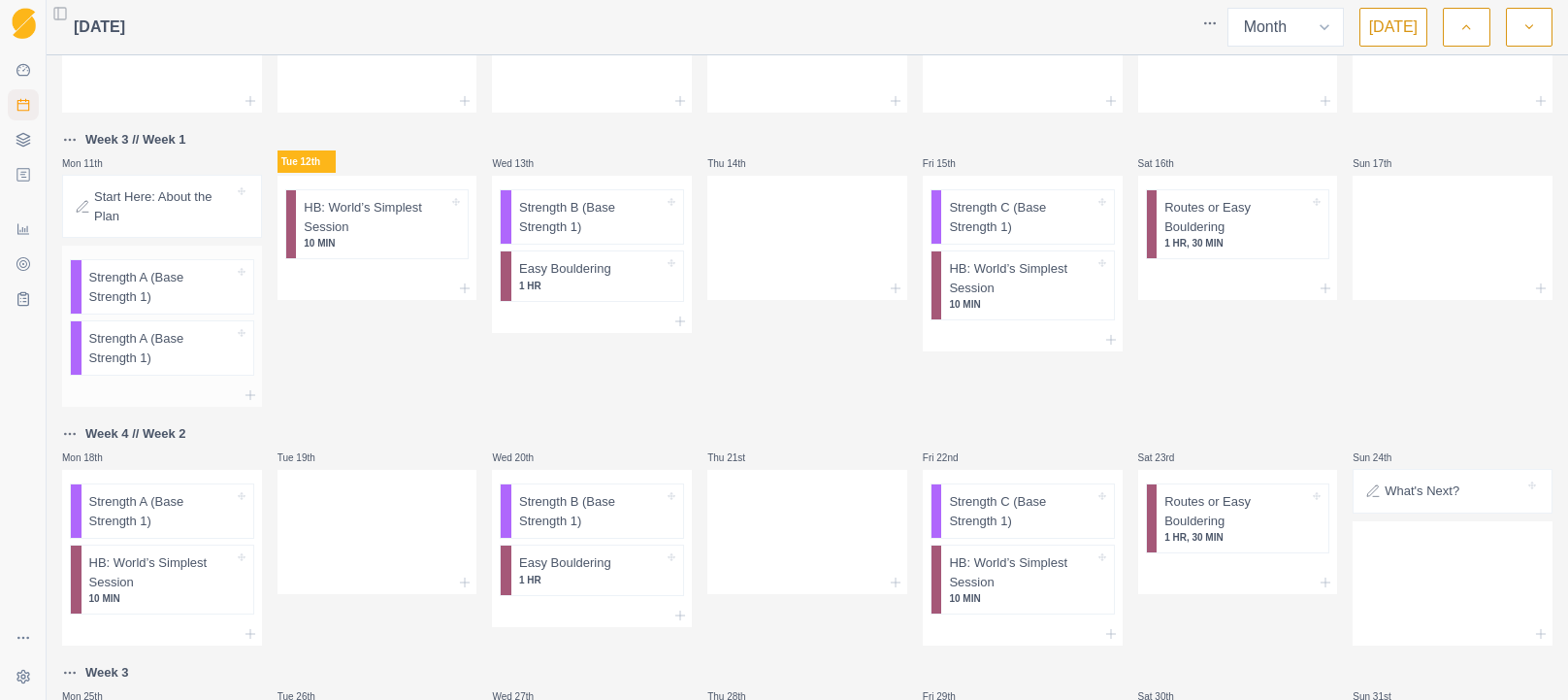
click at [140, 354] on p "Strength A (Base Strength 1)" at bounding box center [161, 348] width 145 height 38
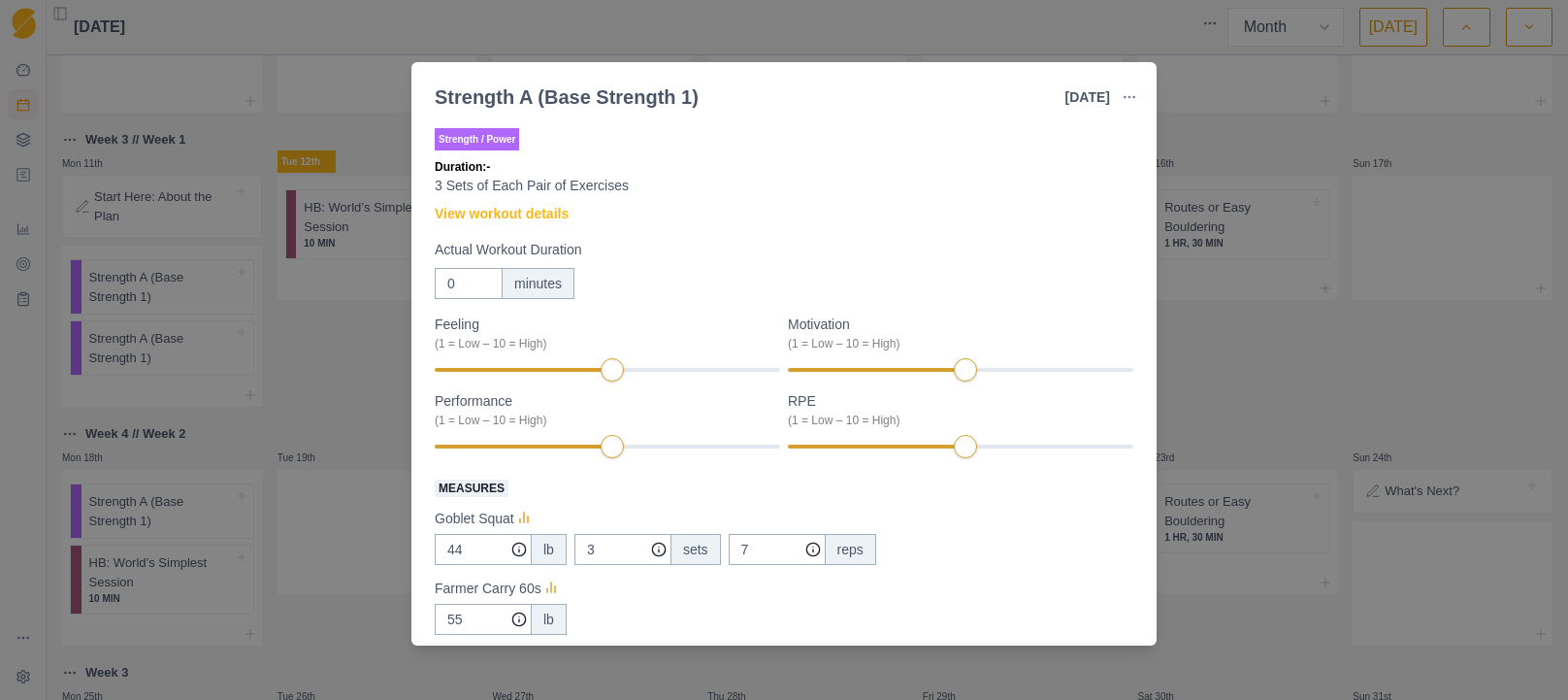
drag, startPoint x: 1123, startPoint y: 96, endPoint x: 1086, endPoint y: 116, distance: 42.1
click at [1124, 96] on icon "button" at bounding box center [1130, 97] width 16 height 16
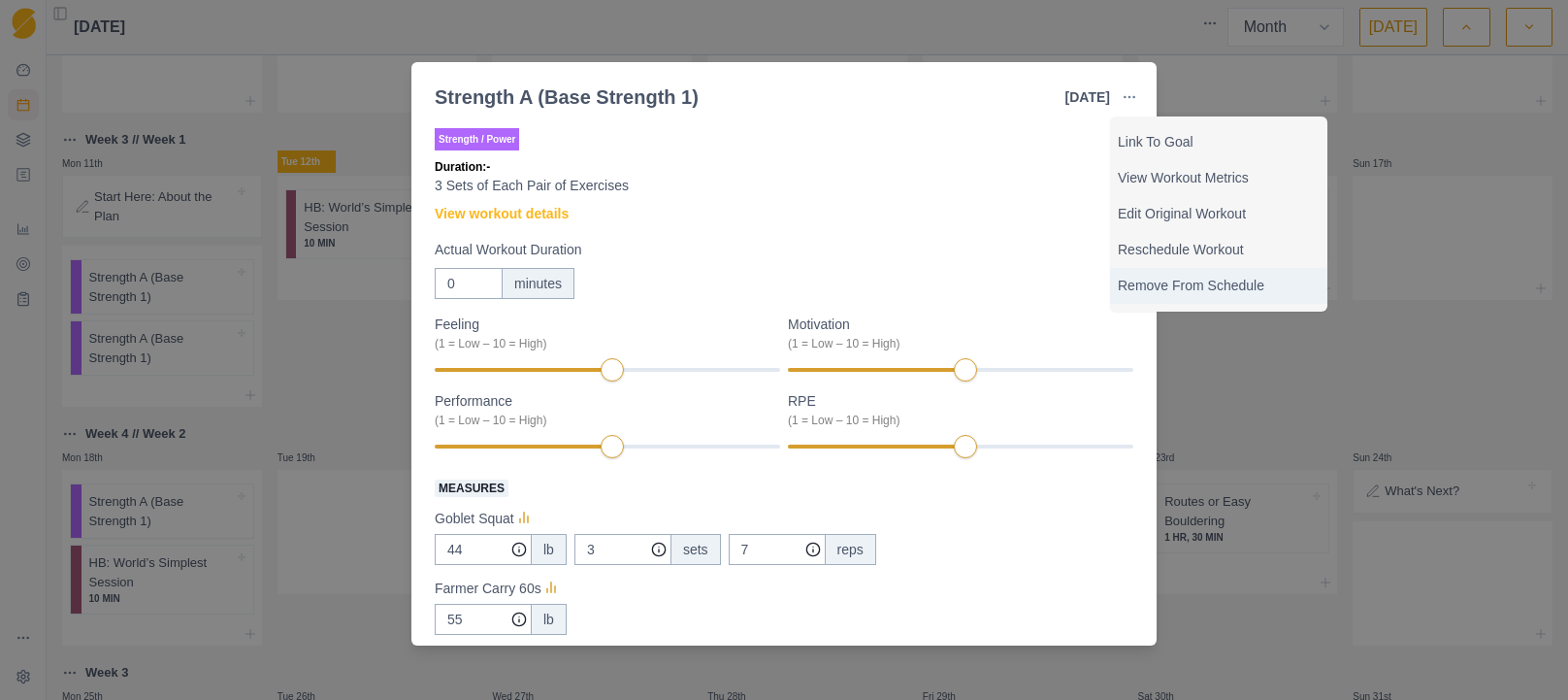
click at [1186, 285] on p "Remove From Schedule" at bounding box center [1219, 285] width 202 height 21
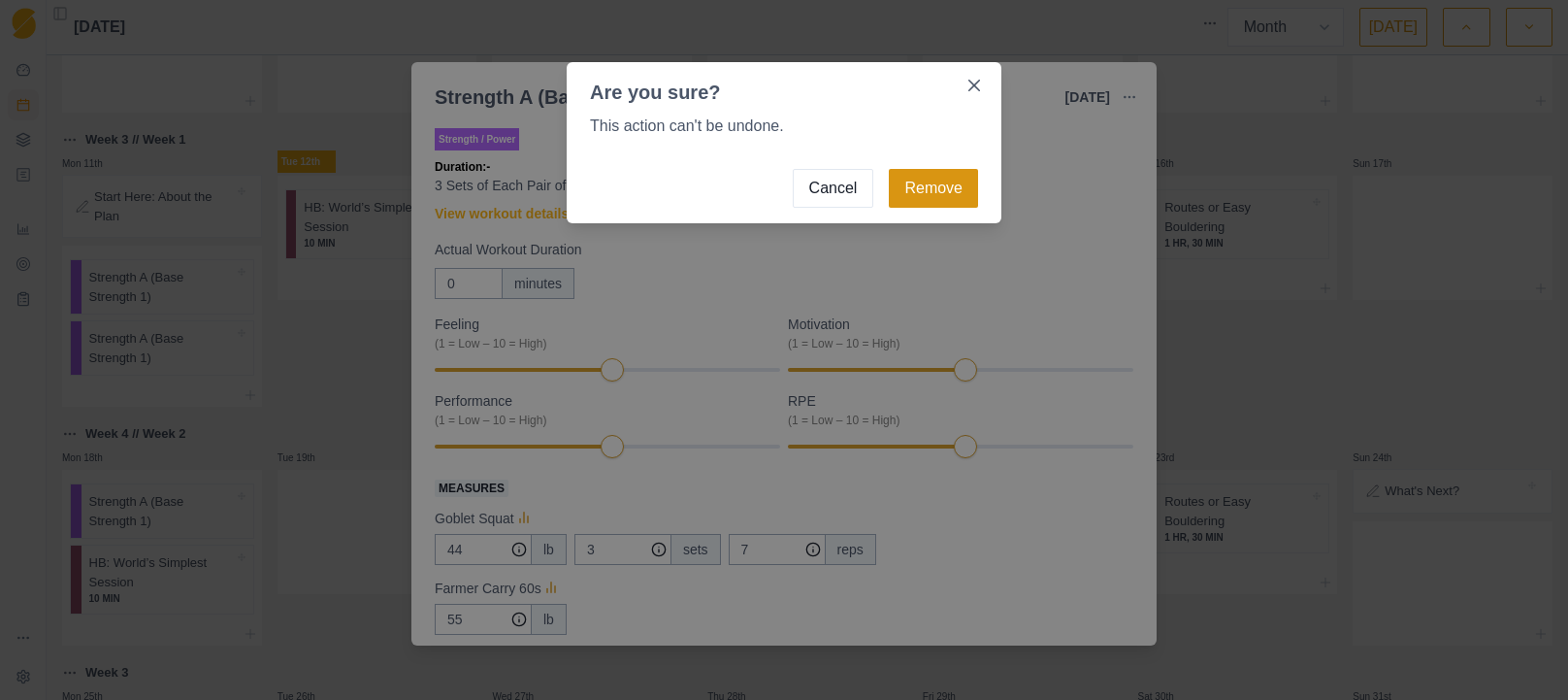
click at [929, 194] on button "Remove" at bounding box center [933, 188] width 89 height 39
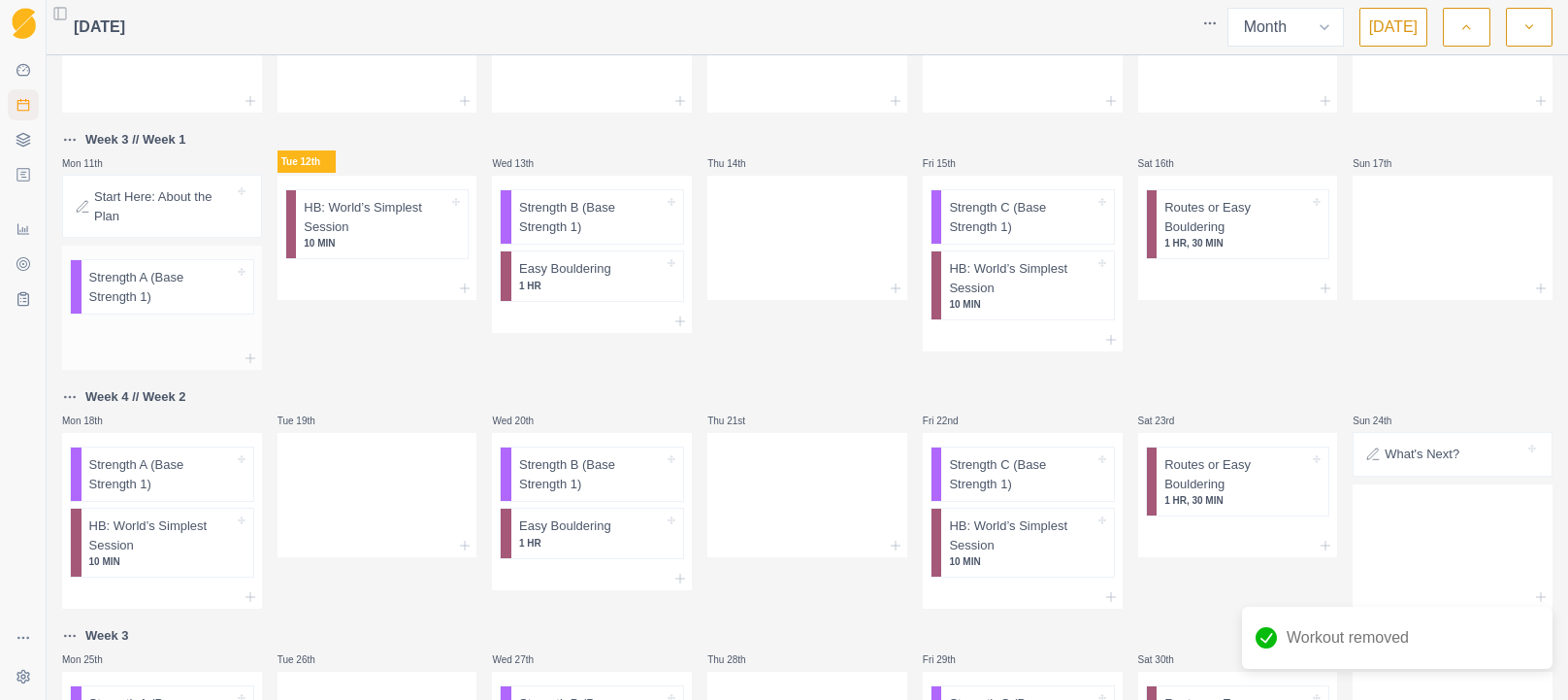
click at [142, 290] on p "Strength A (Base Strength 1)" at bounding box center [161, 287] width 145 height 38
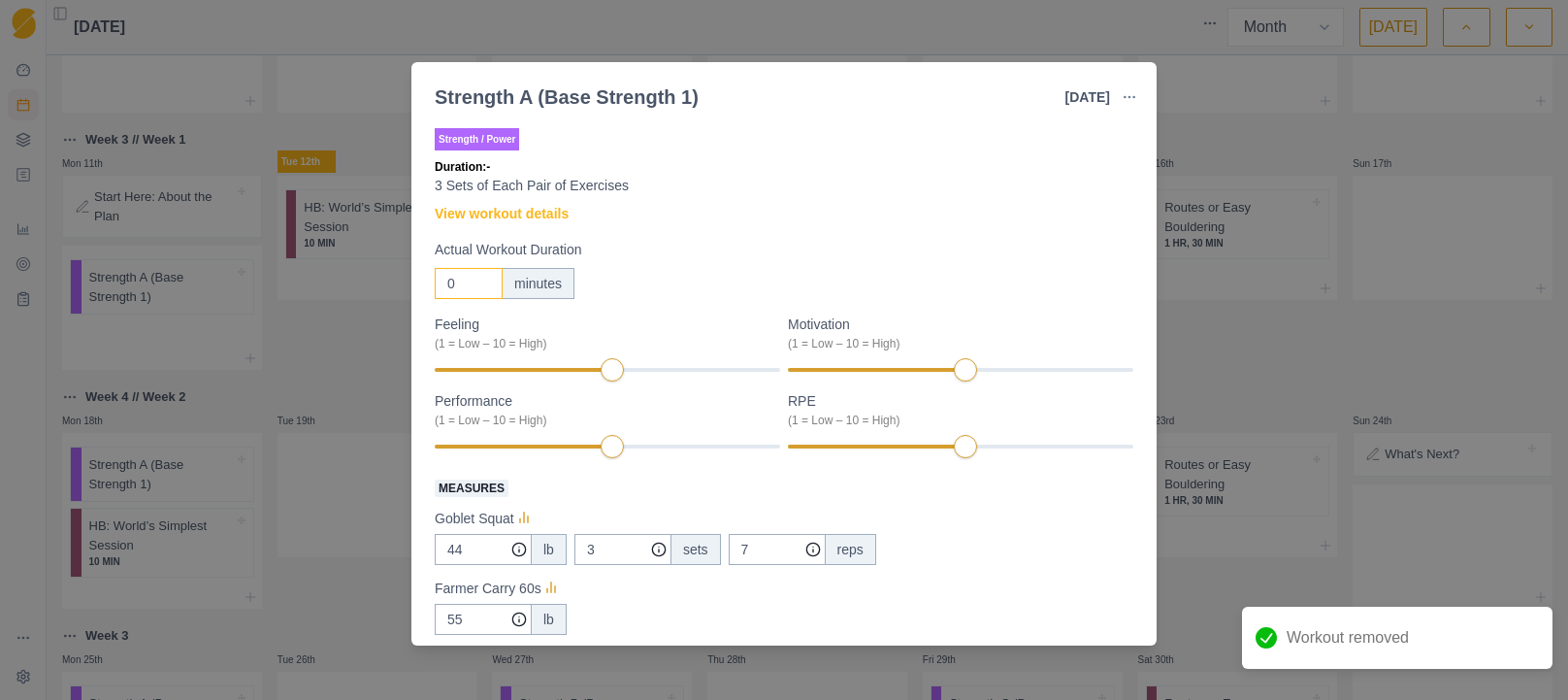
click at [450, 279] on input "0" at bounding box center [468, 284] width 68 height 31
drag, startPoint x: 464, startPoint y: 284, endPoint x: 437, endPoint y: 285, distance: 27.0
click at [436, 285] on input "0" at bounding box center [468, 284] width 68 height 31
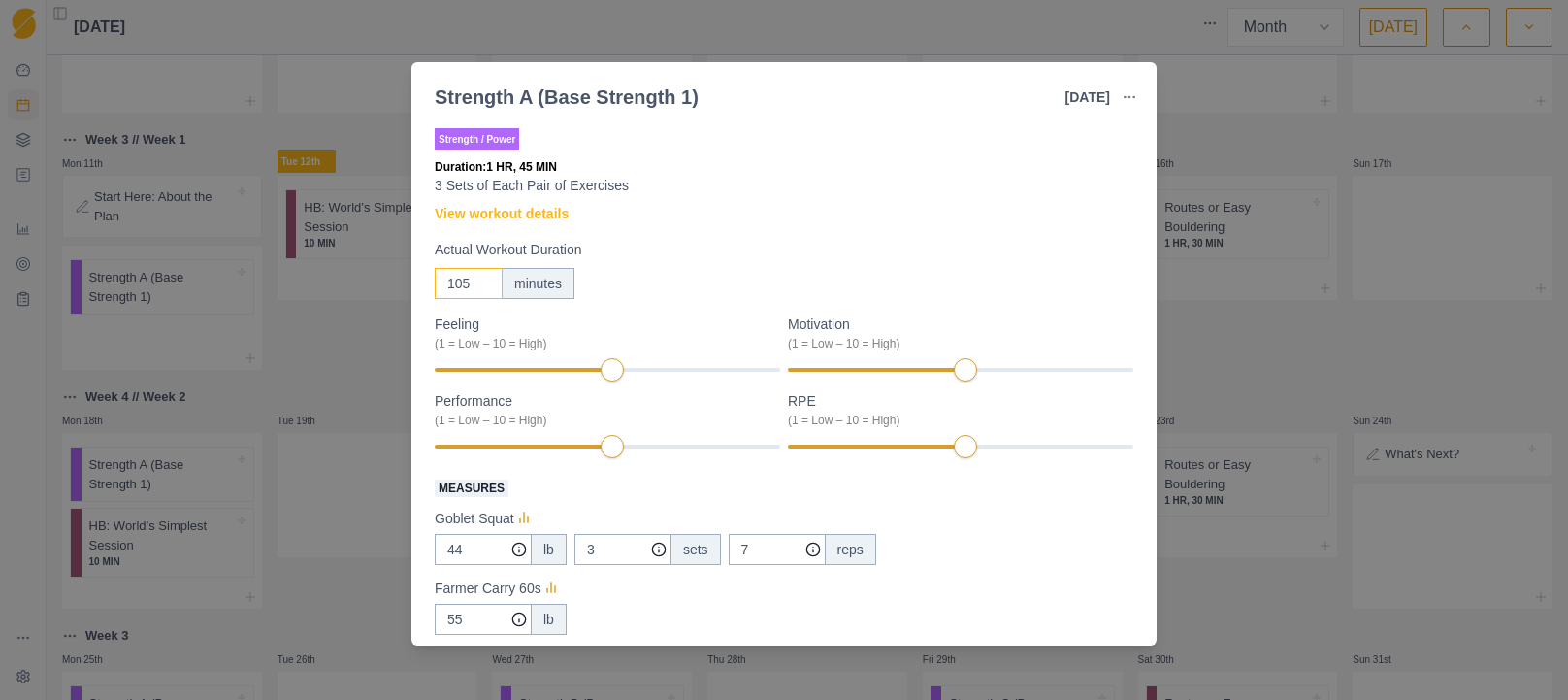
type input "105"
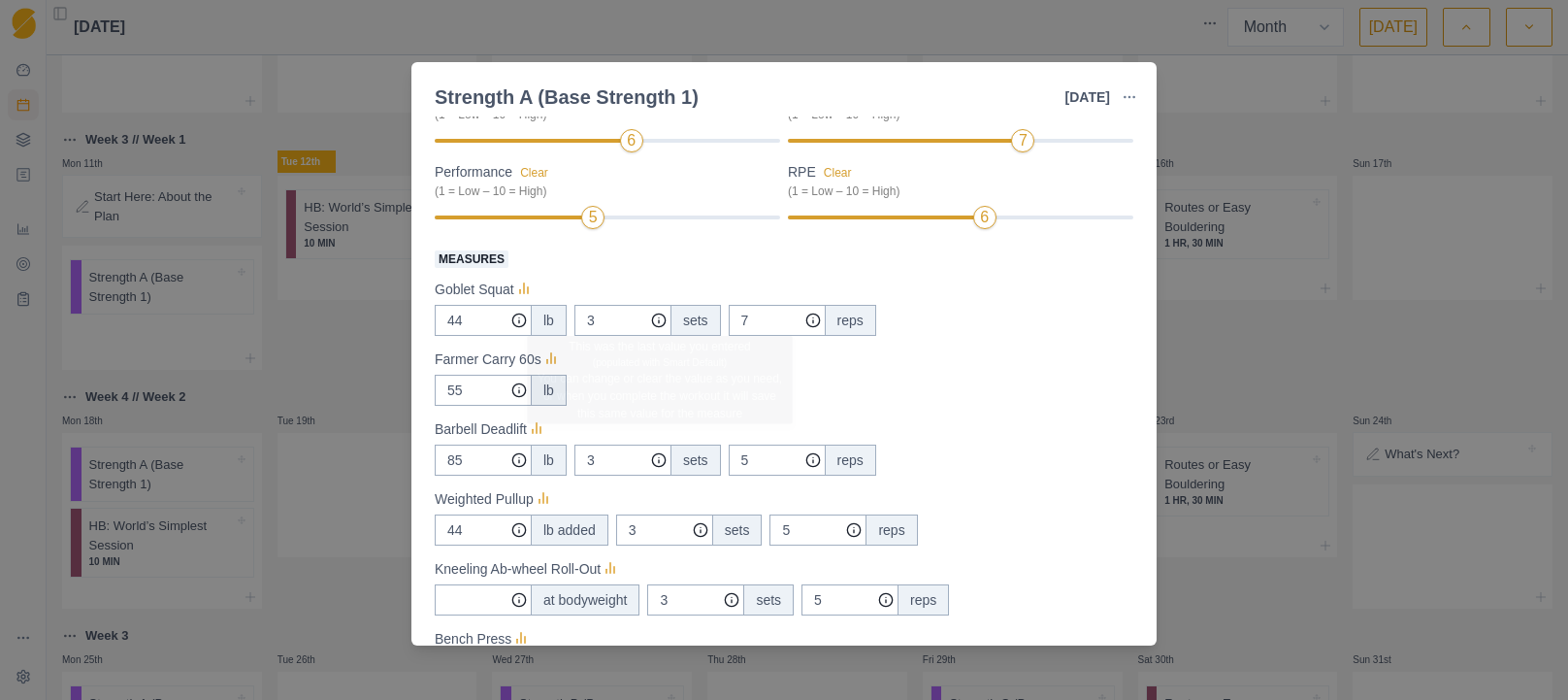
scroll to position [284, 0]
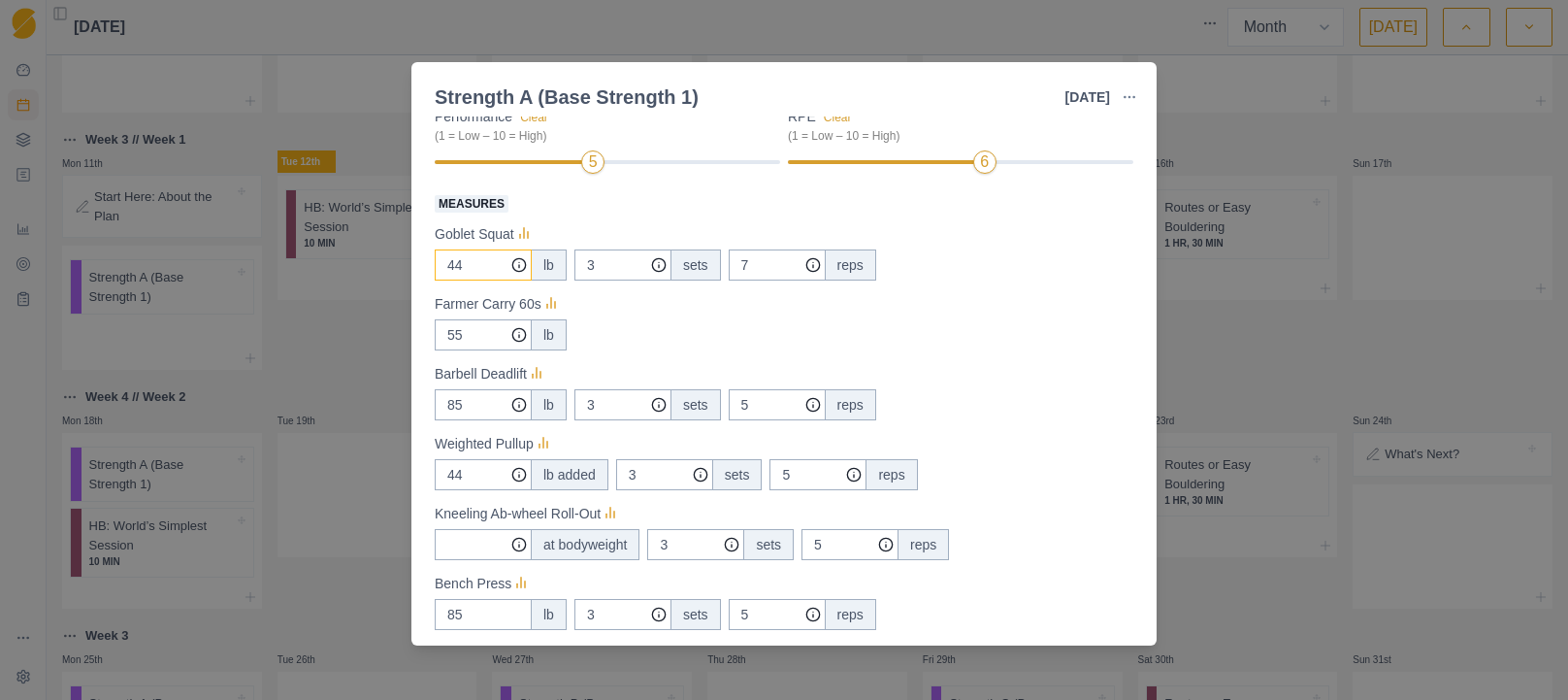
click at [489, 262] on input "44" at bounding box center [483, 265] width 97 height 31
type input "35"
click at [773, 264] on input "7" at bounding box center [776, 265] width 97 height 31
drag, startPoint x: 773, startPoint y: 263, endPoint x: 684, endPoint y: 262, distance: 89.0
click at [683, 262] on div "35 lb 3 sets 7 reps" at bounding box center [784, 265] width 699 height 31
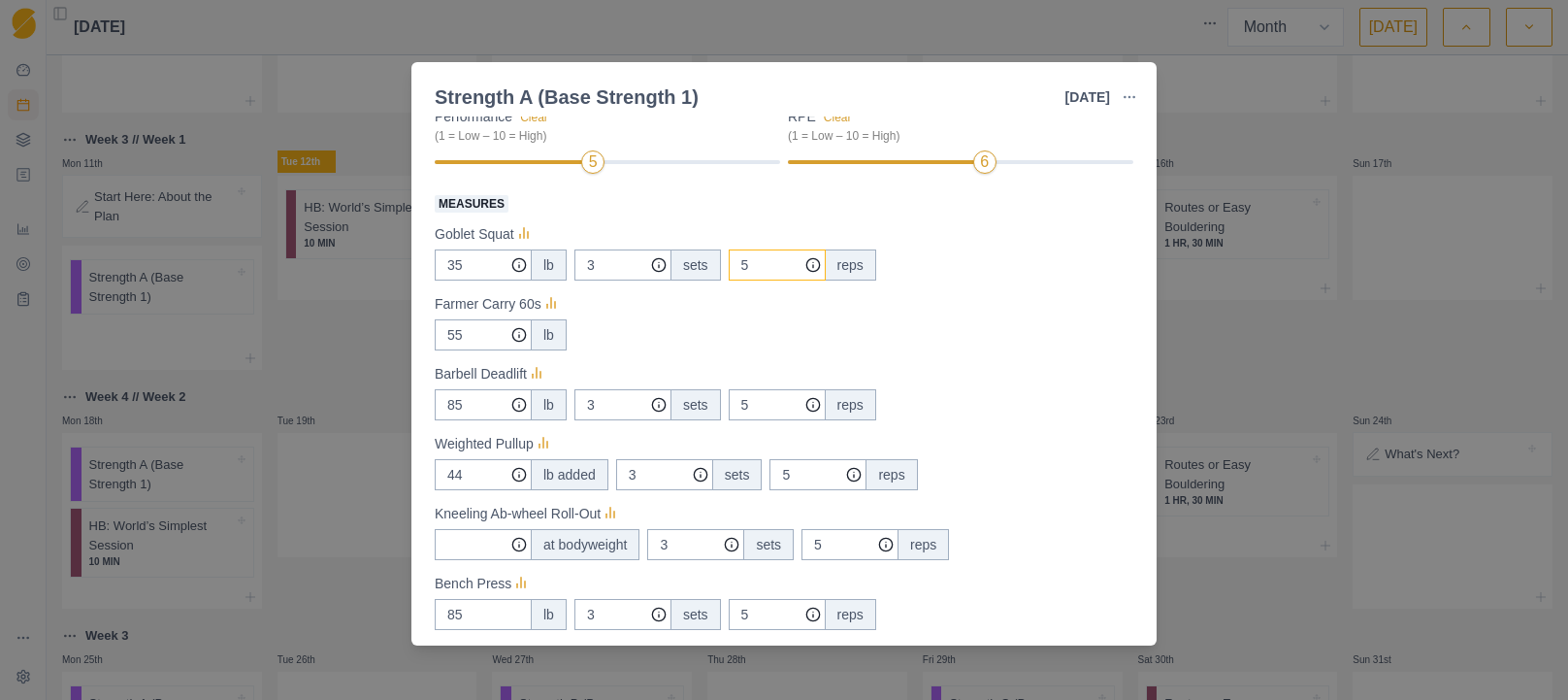
type input "5"
drag, startPoint x: 703, startPoint y: 312, endPoint x: 691, endPoint y: 315, distance: 12.4
click at [701, 313] on div "Farmer Carry 60s" at bounding box center [784, 303] width 699 height 23
drag, startPoint x: 459, startPoint y: 331, endPoint x: 502, endPoint y: 334, distance: 43.1
click at [404, 331] on div "Strength A (Base Strength 1) [DATE] Link To Goal View Workout Metrics Edit Orig…" at bounding box center [784, 350] width 1568 height 700
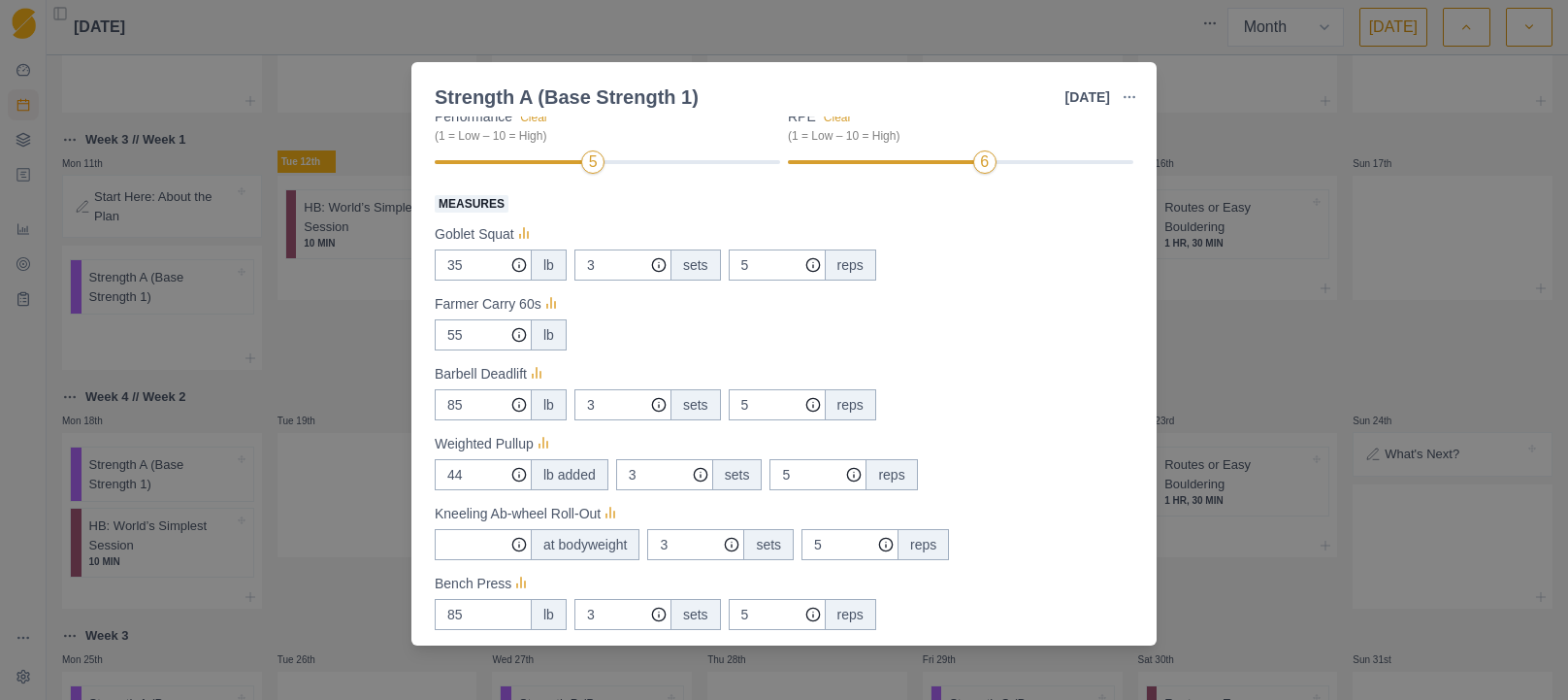
drag, startPoint x: 731, startPoint y: 335, endPoint x: 645, endPoint y: 363, distance: 90.4
click at [728, 336] on div "55 lb" at bounding box center [784, 335] width 699 height 31
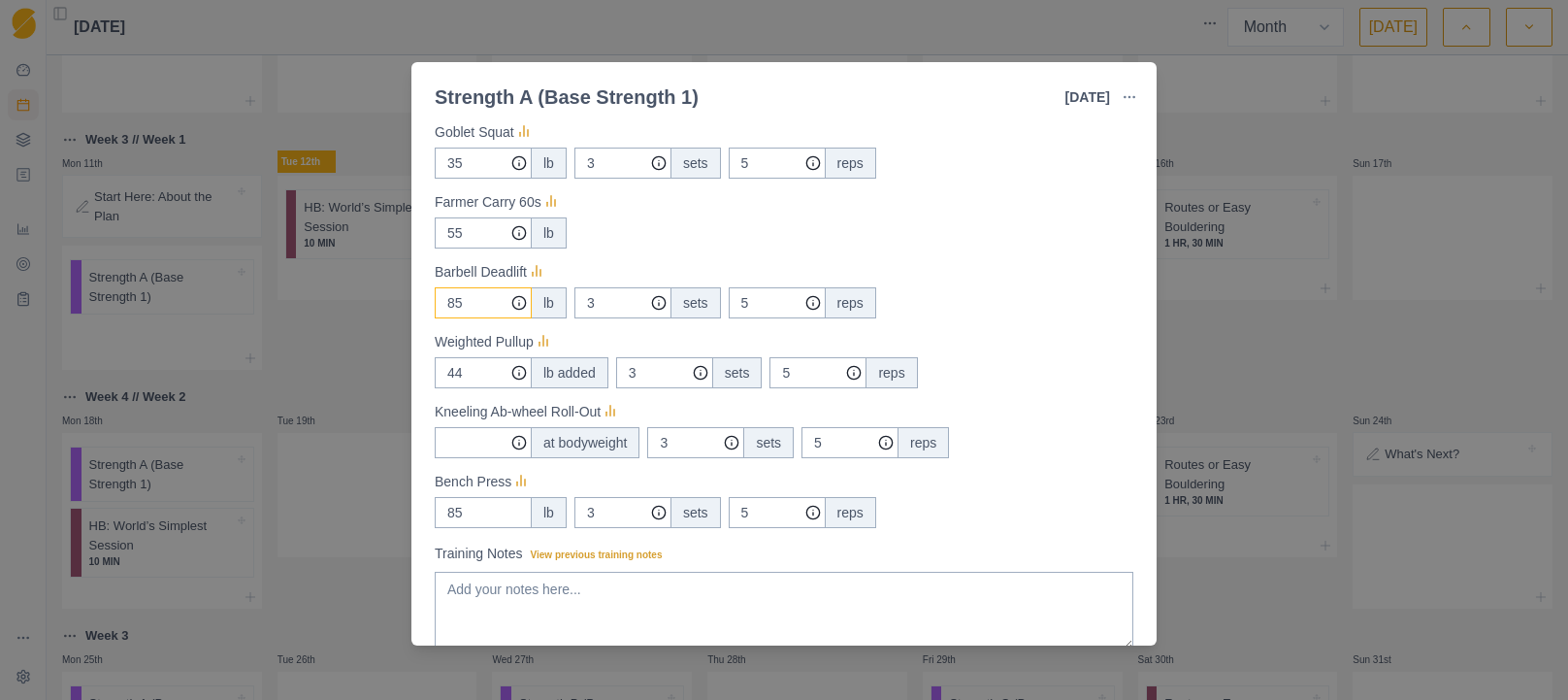
click at [473, 178] on input "85" at bounding box center [483, 163] width 97 height 31
drag, startPoint x: 483, startPoint y: 300, endPoint x: 417, endPoint y: 302, distance: 66.0
click at [417, 302] on div "Strength / Power Duration: 1 HR, 45 MIN 3 Sets of Each Pair of Exercises View w…" at bounding box center [783, 381] width 745 height 529
type input "1"
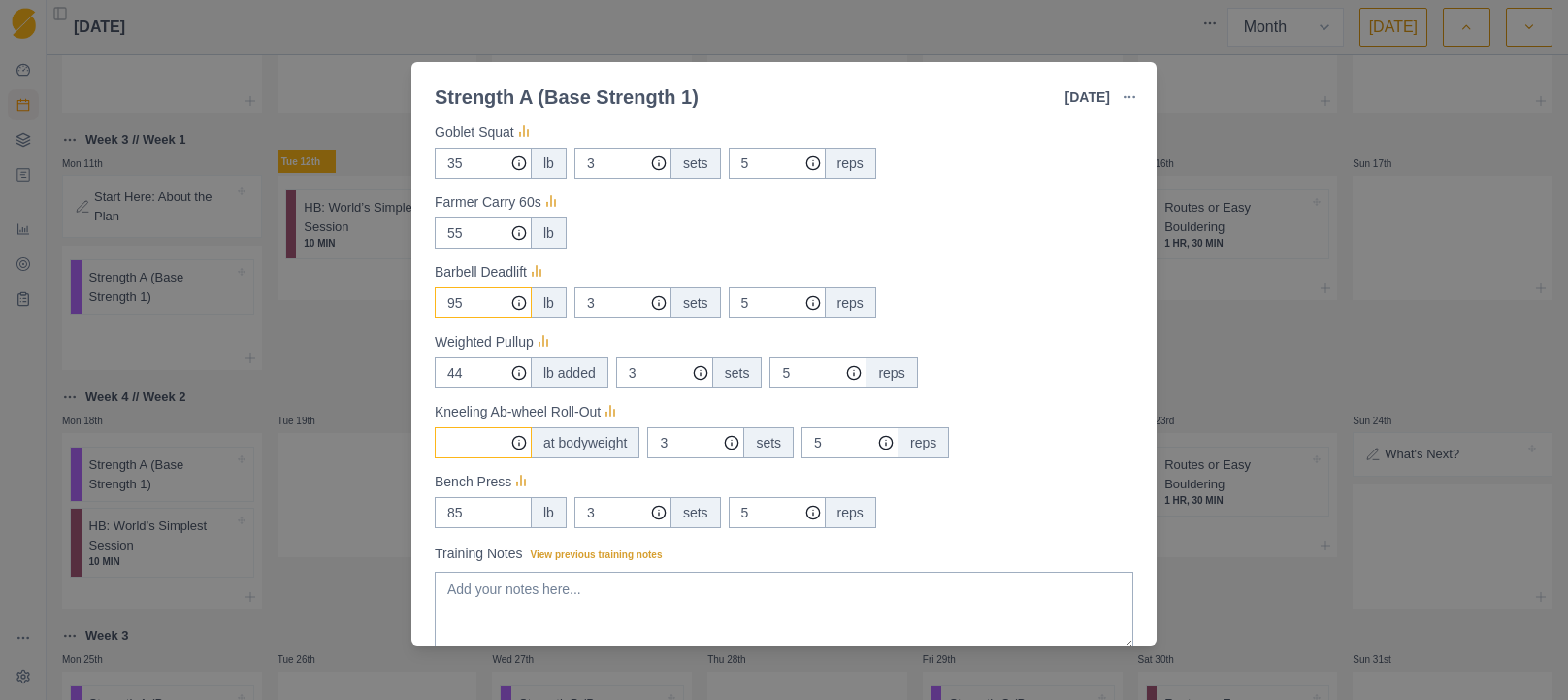
type input "95"
click at [477, 178] on input "Measures" at bounding box center [483, 163] width 97 height 31
click at [616, 409] on icon at bounding box center [611, 412] width 20 height 20
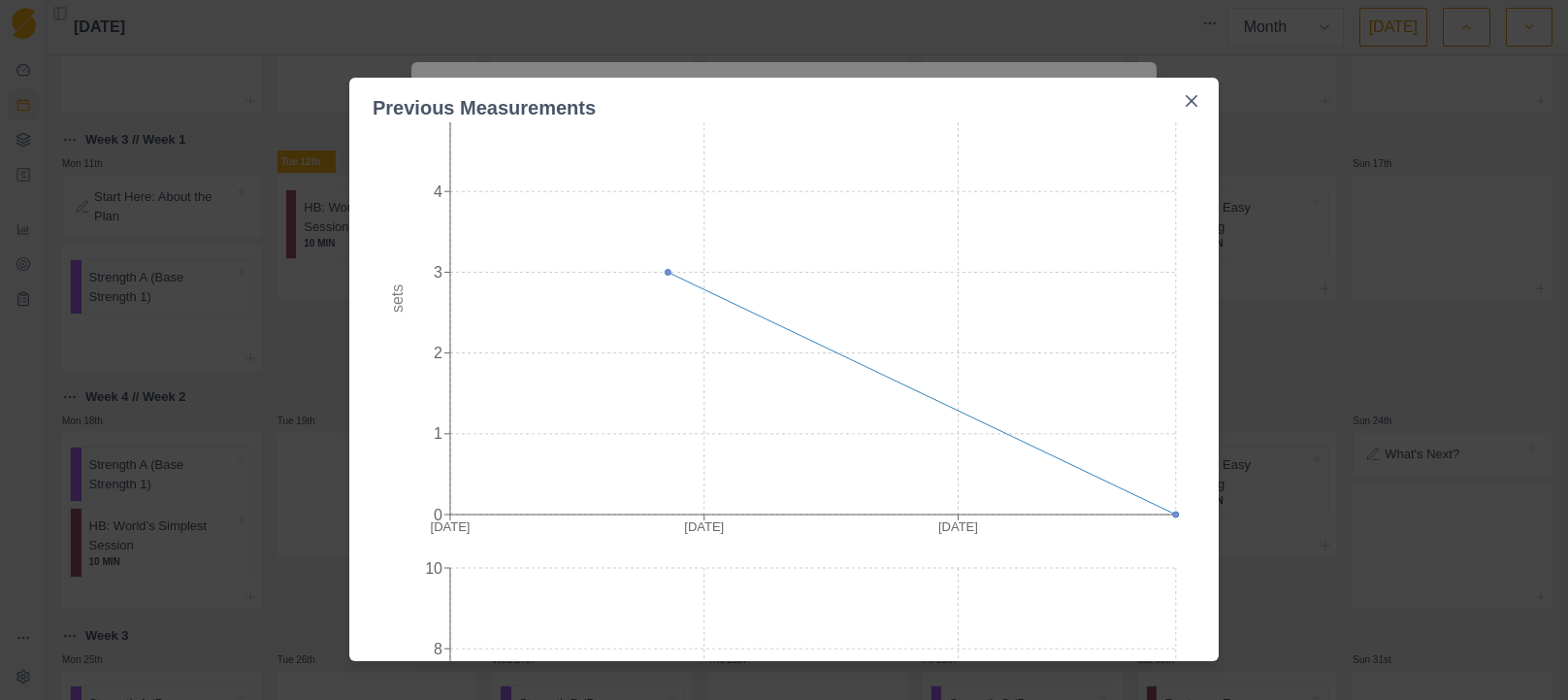
scroll to position [0, 0]
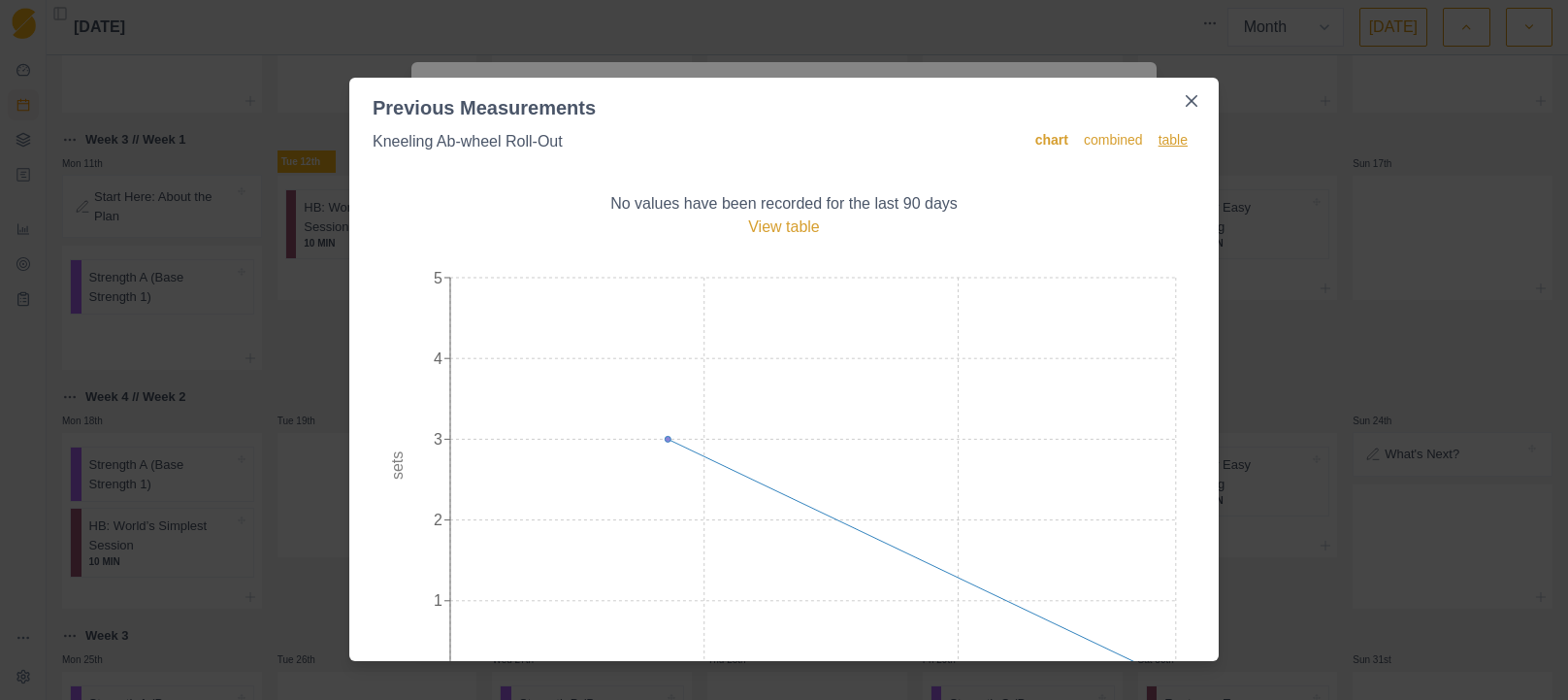
drag, startPoint x: 1190, startPoint y: 103, endPoint x: 1164, endPoint y: 148, distance: 52.0
click at [1190, 103] on icon "Close" at bounding box center [1191, 101] width 12 height 12
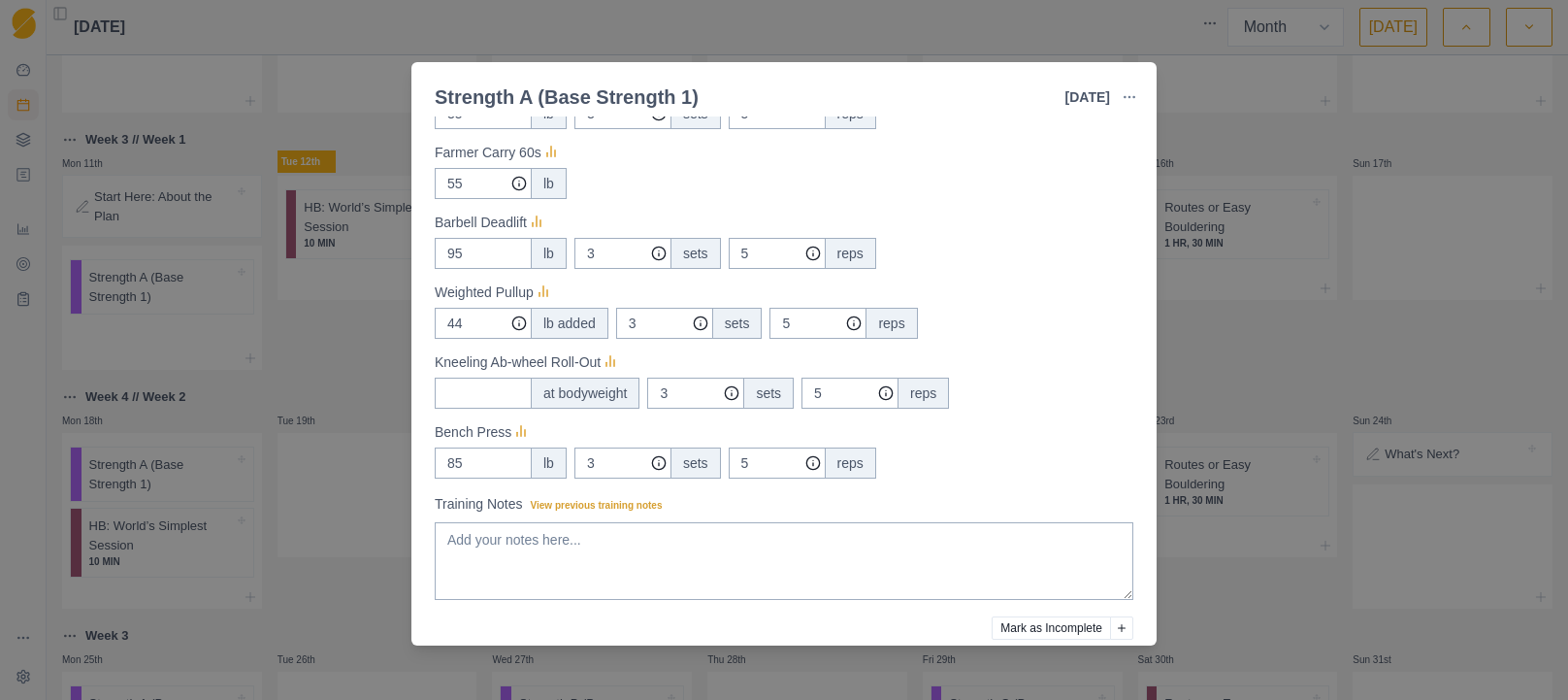
scroll to position [516, 0]
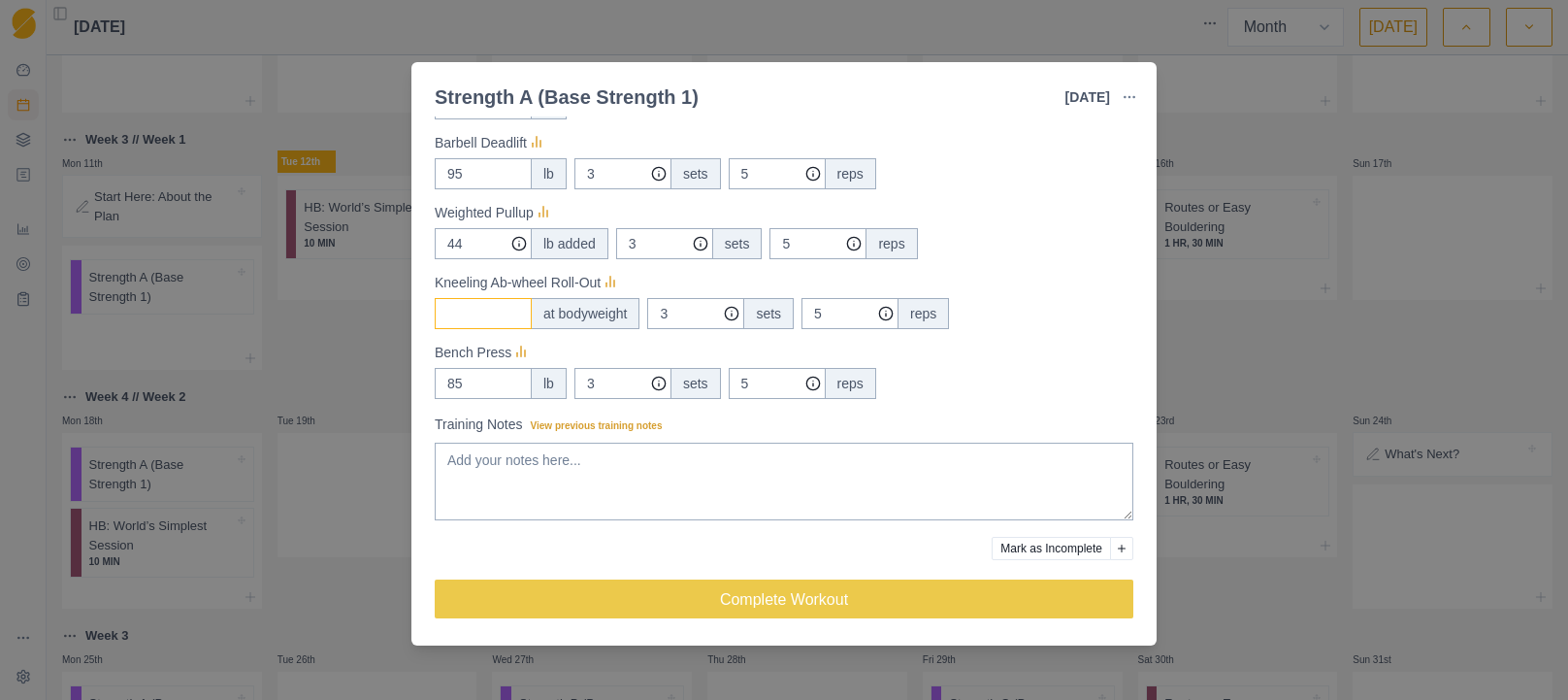
drag, startPoint x: 493, startPoint y: 310, endPoint x: 607, endPoint y: 318, distance: 114.3
click at [493, 50] on input "Measures" at bounding box center [483, 34] width 97 height 31
drag, startPoint x: 615, startPoint y: 318, endPoint x: 645, endPoint y: 319, distance: 30.0
click at [615, 318] on div "at bodyweight" at bounding box center [584, 313] width 109 height 31
click at [671, 50] on input "3" at bounding box center [623, 34] width 97 height 31
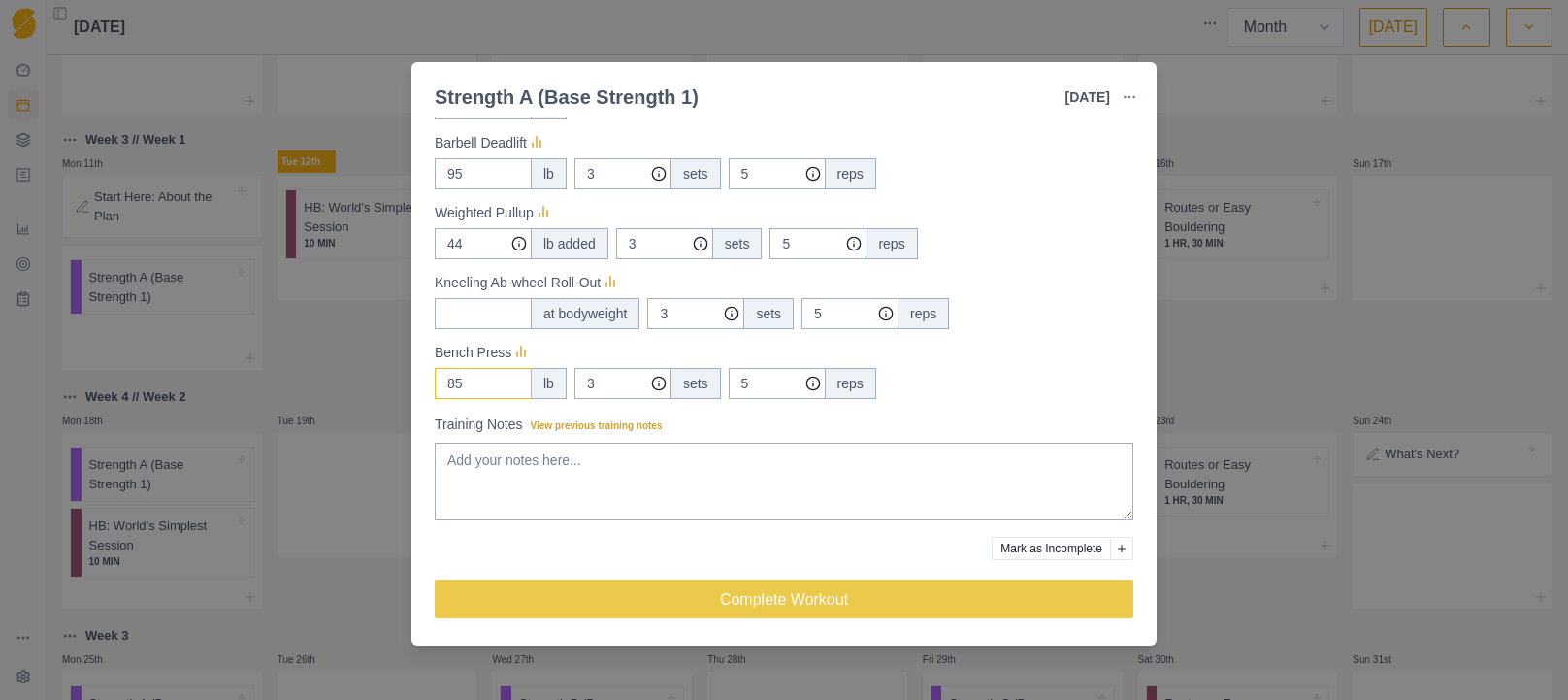
click at [470, 50] on input "85" at bounding box center [483, 34] width 97 height 31
type input "8"
type input "95"
click at [1001, 377] on div "95 lb 3 sets 5 reps" at bounding box center [784, 384] width 699 height 31
click at [825, 189] on input "5" at bounding box center [776, 174] width 97 height 31
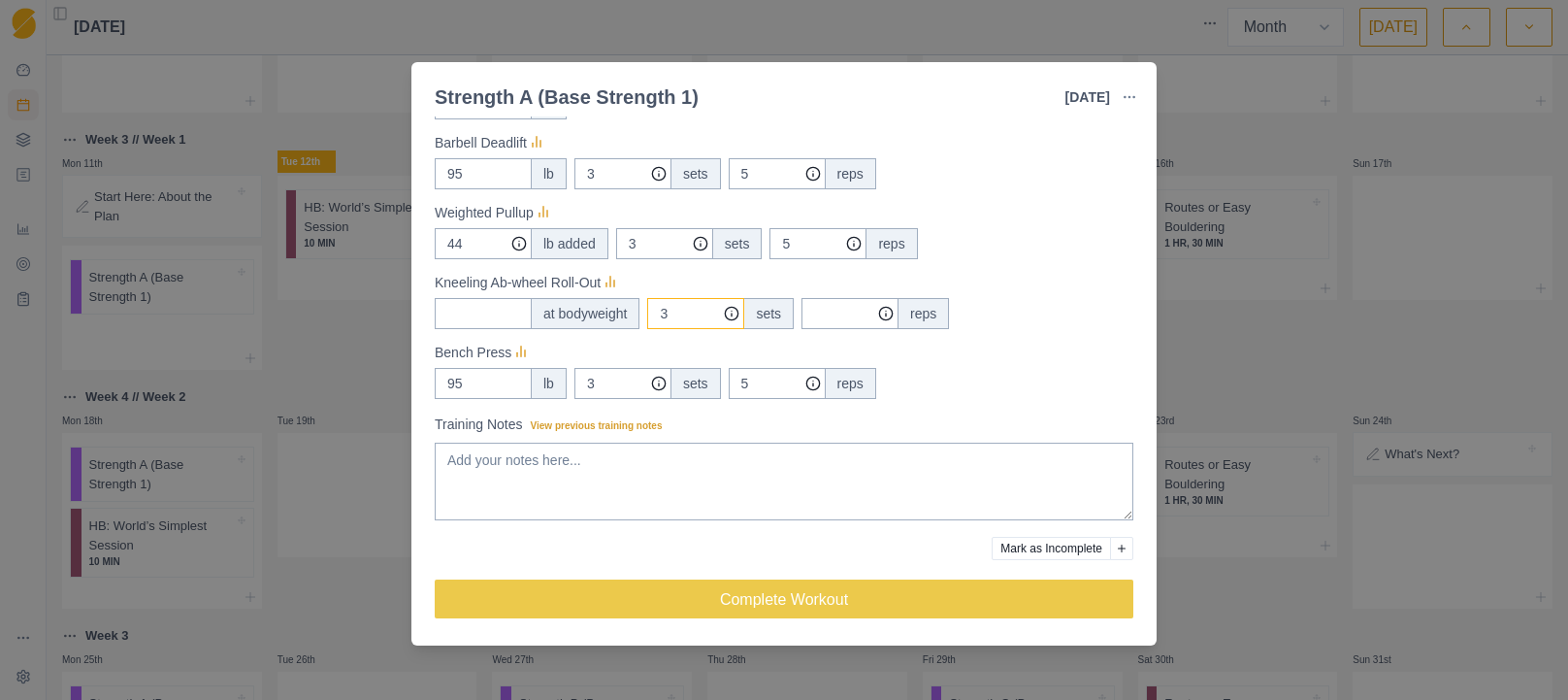
click at [671, 50] on input "3" at bounding box center [623, 34] width 97 height 31
type input "0"
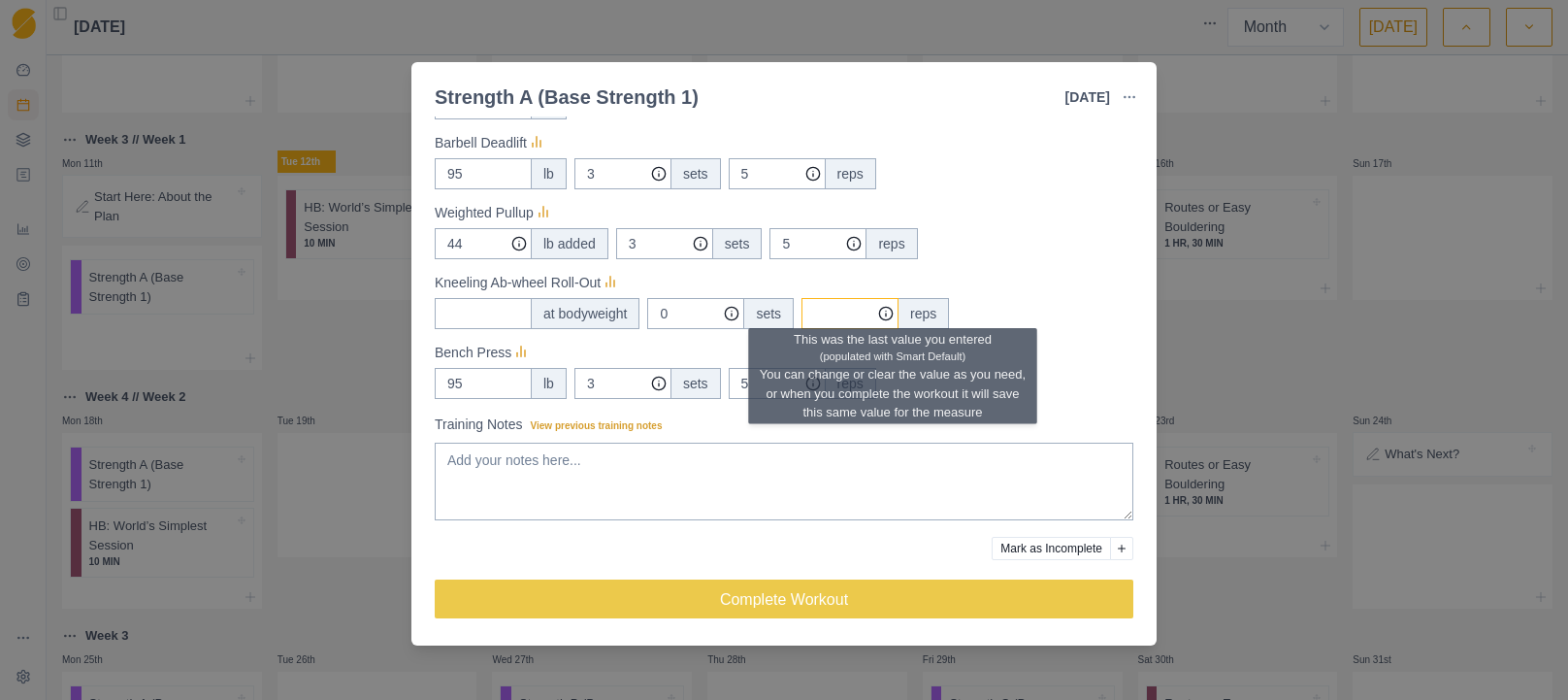
click at [825, 189] on input "Measures" at bounding box center [776, 174] width 97 height 31
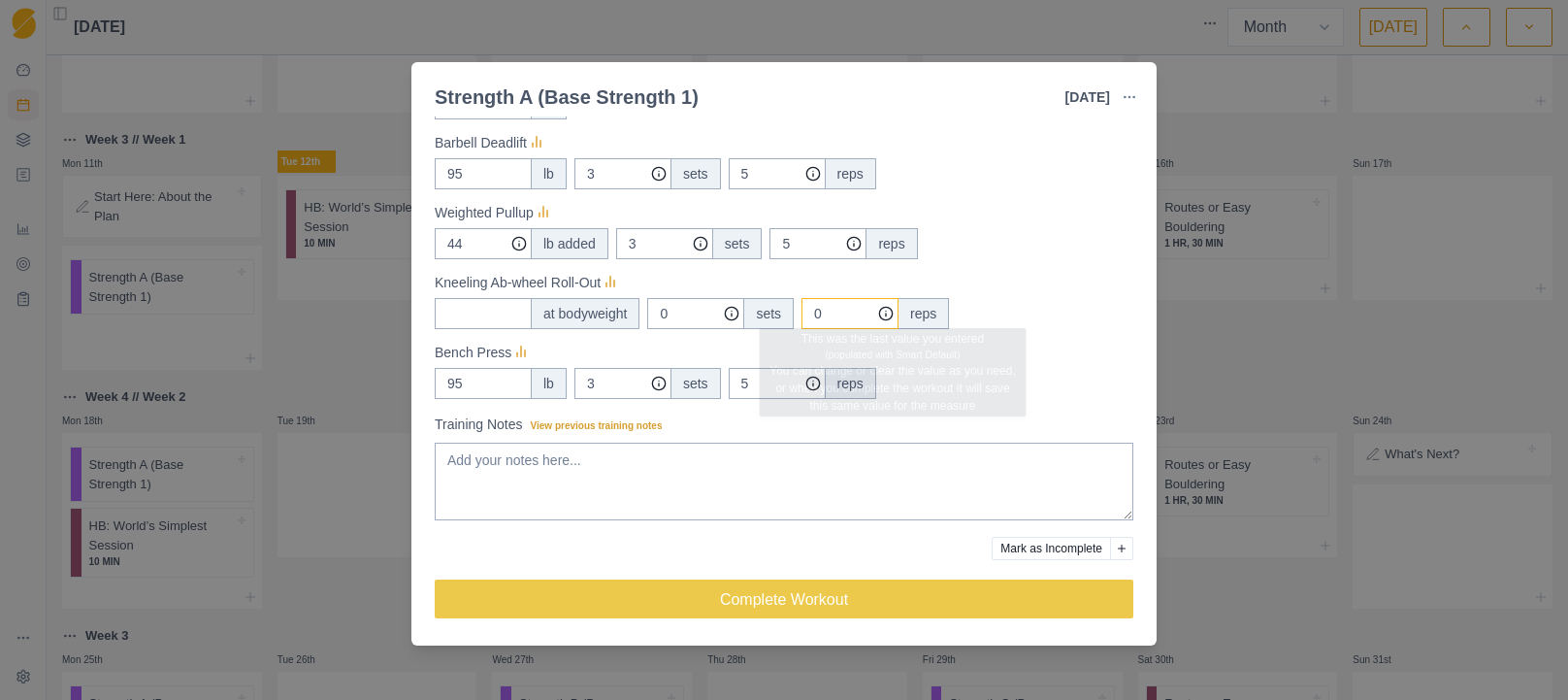
type input "0"
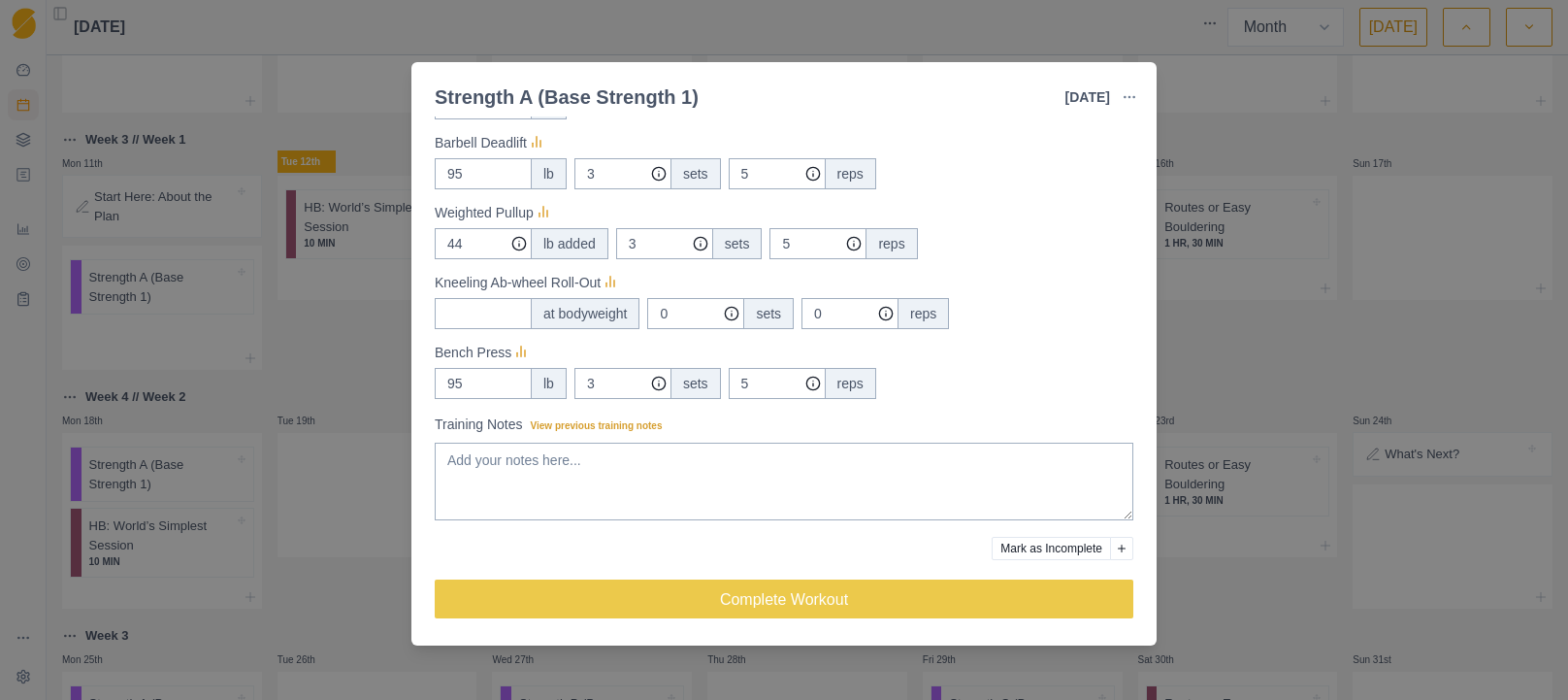
click at [1114, 325] on div "at bodyweight 0 sets 0 reps" at bounding box center [784, 313] width 699 height 31
drag, startPoint x: 600, startPoint y: 459, endPoint x: 600, endPoint y: 473, distance: 14.0
click at [600, 459] on textarea "Training Notes View previous training notes" at bounding box center [784, 481] width 699 height 77
type textarea "C"
type textarea "1"
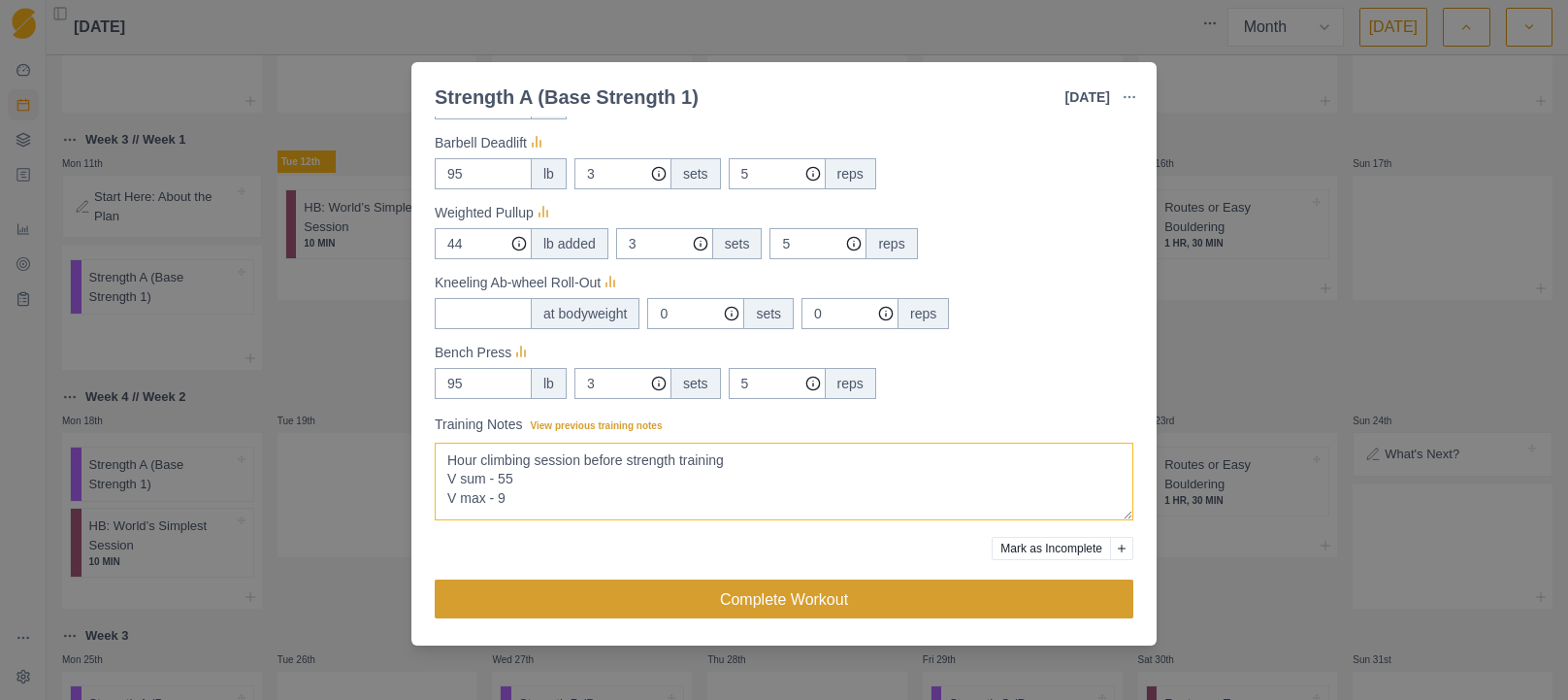
type textarea "Hour climbing session before strength training V sum - 55 V max - 9"
click at [729, 595] on button "Complete Workout" at bounding box center [784, 599] width 699 height 39
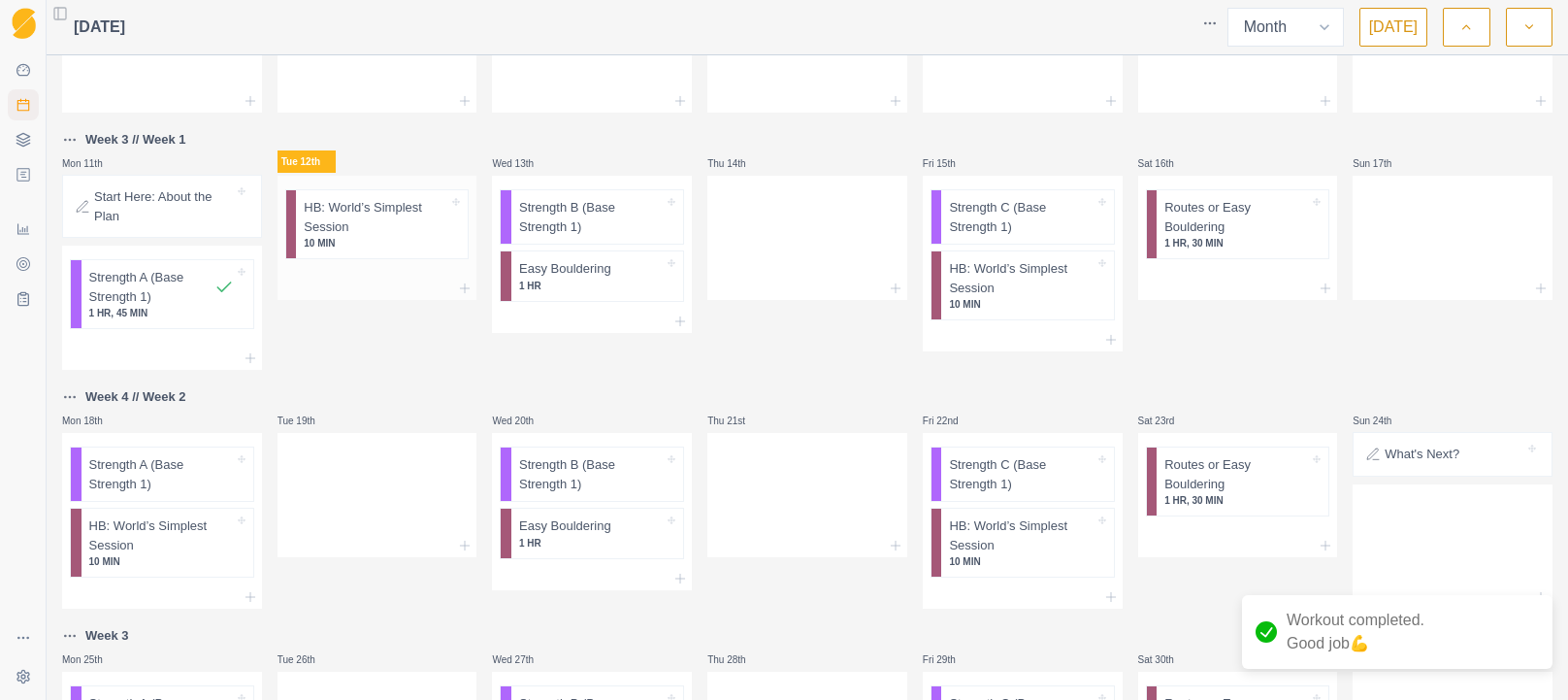
click at [325, 227] on p "HB: World’s Simplest Session" at bounding box center [376, 216] width 145 height 38
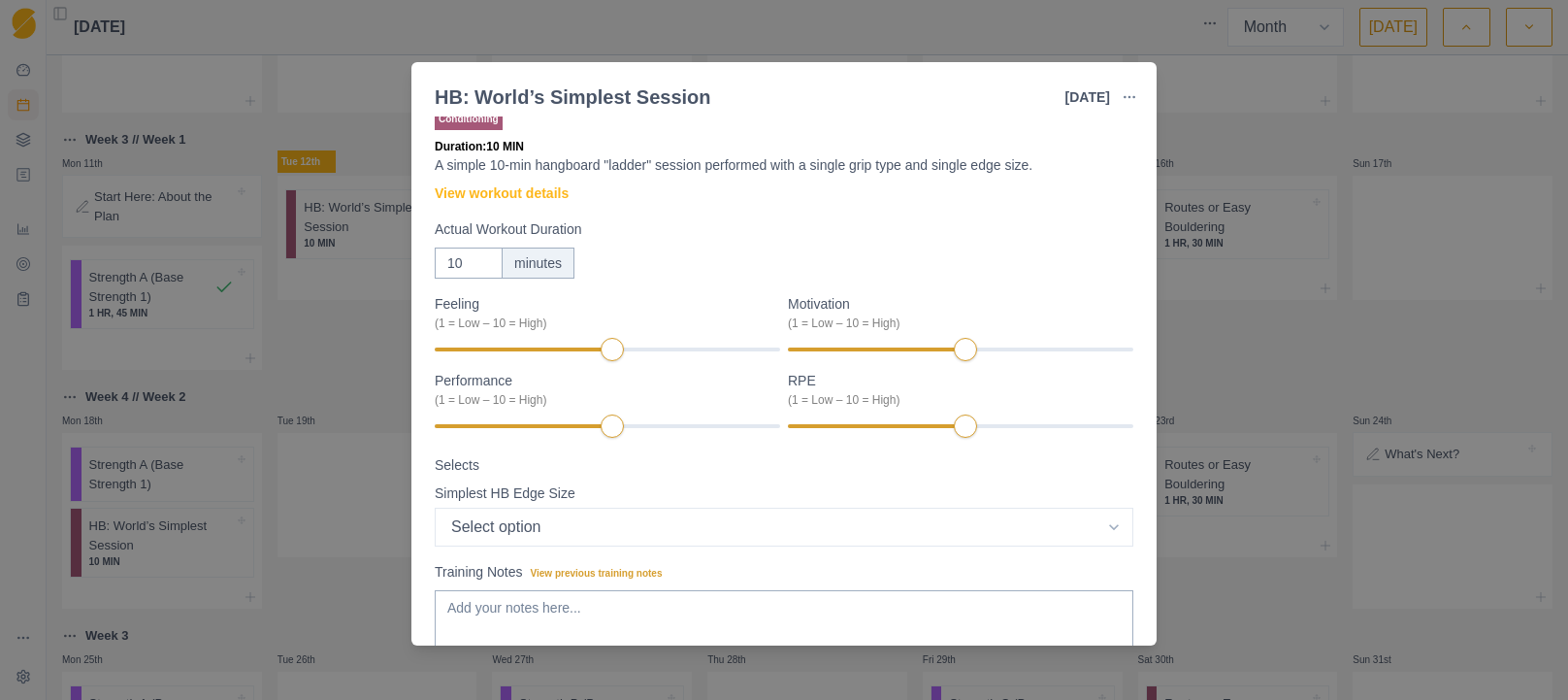
scroll to position [20, 0]
click at [553, 190] on link "View workout details" at bounding box center [501, 194] width 134 height 21
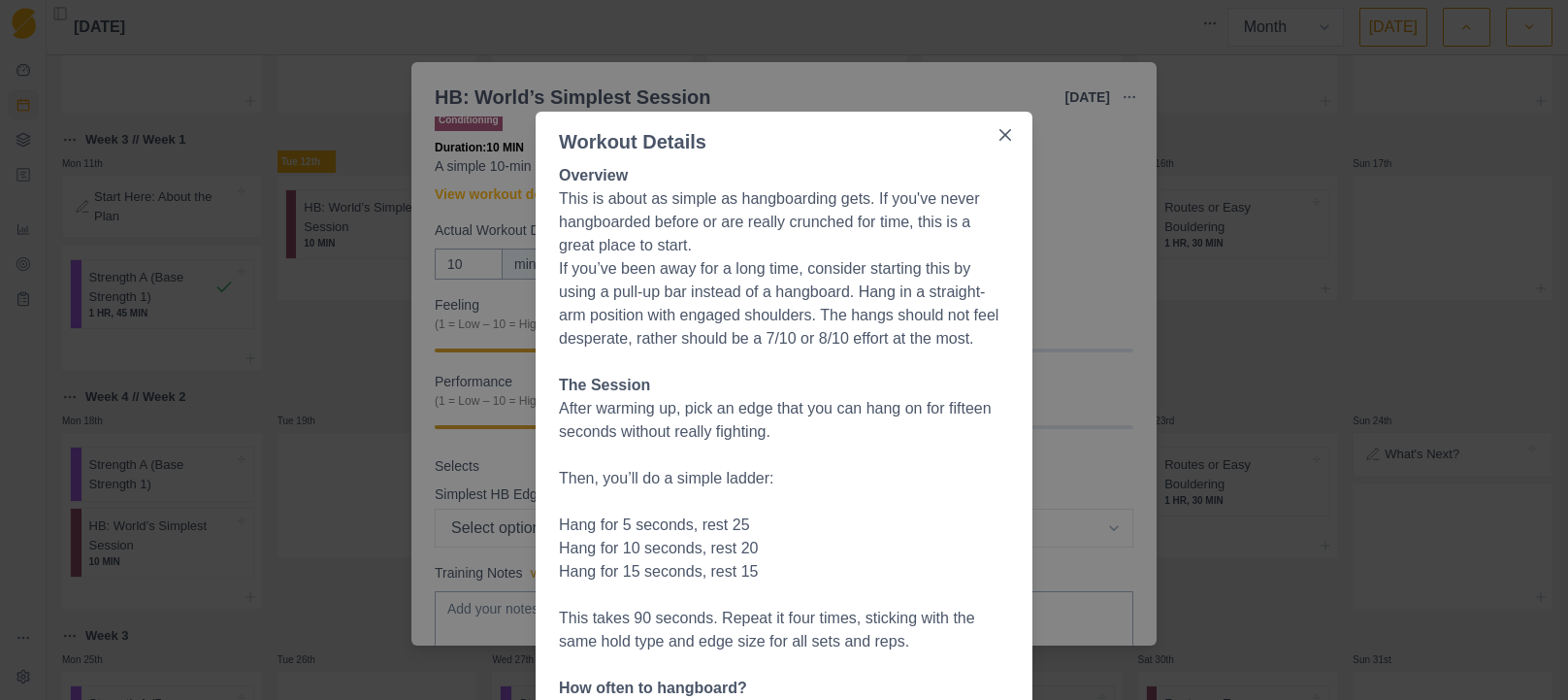
scroll to position [0, 0]
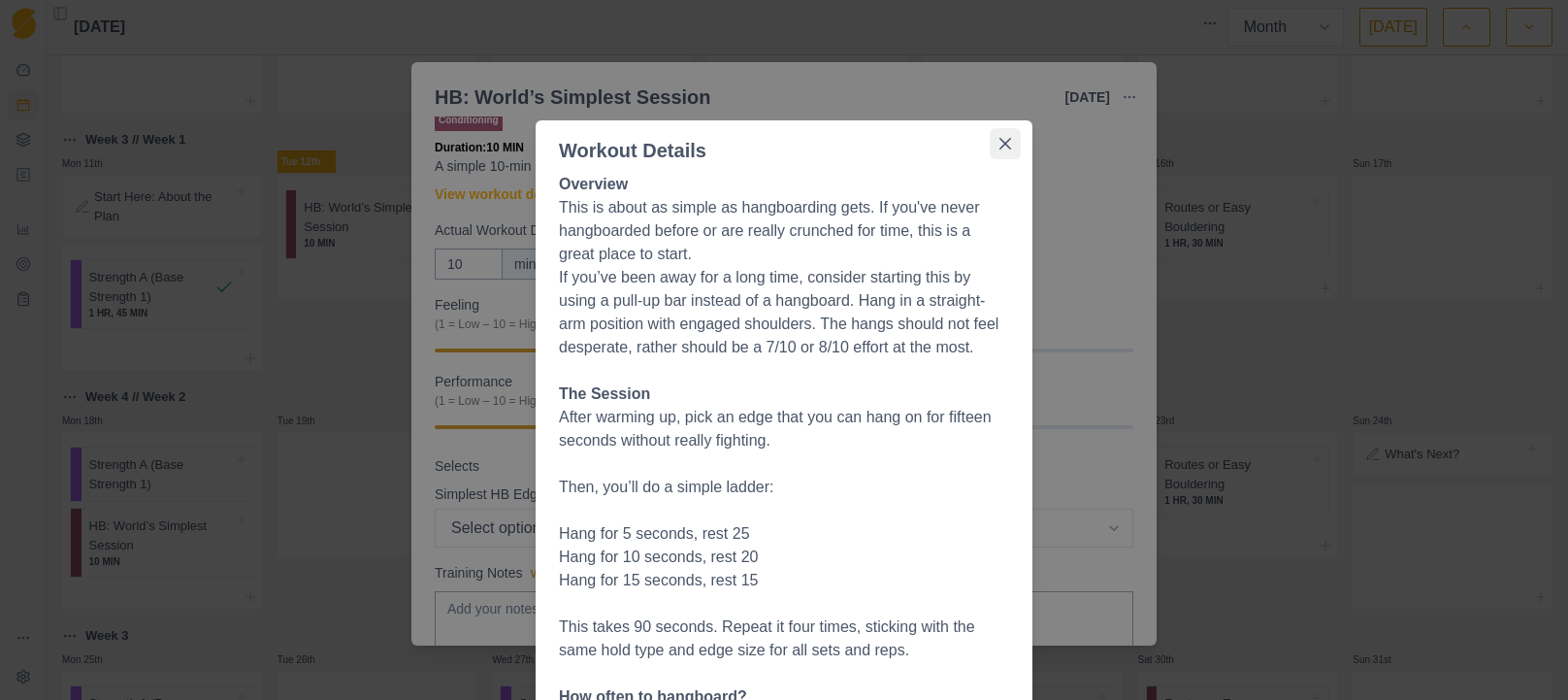
click at [994, 146] on button "Close" at bounding box center [1005, 144] width 31 height 31
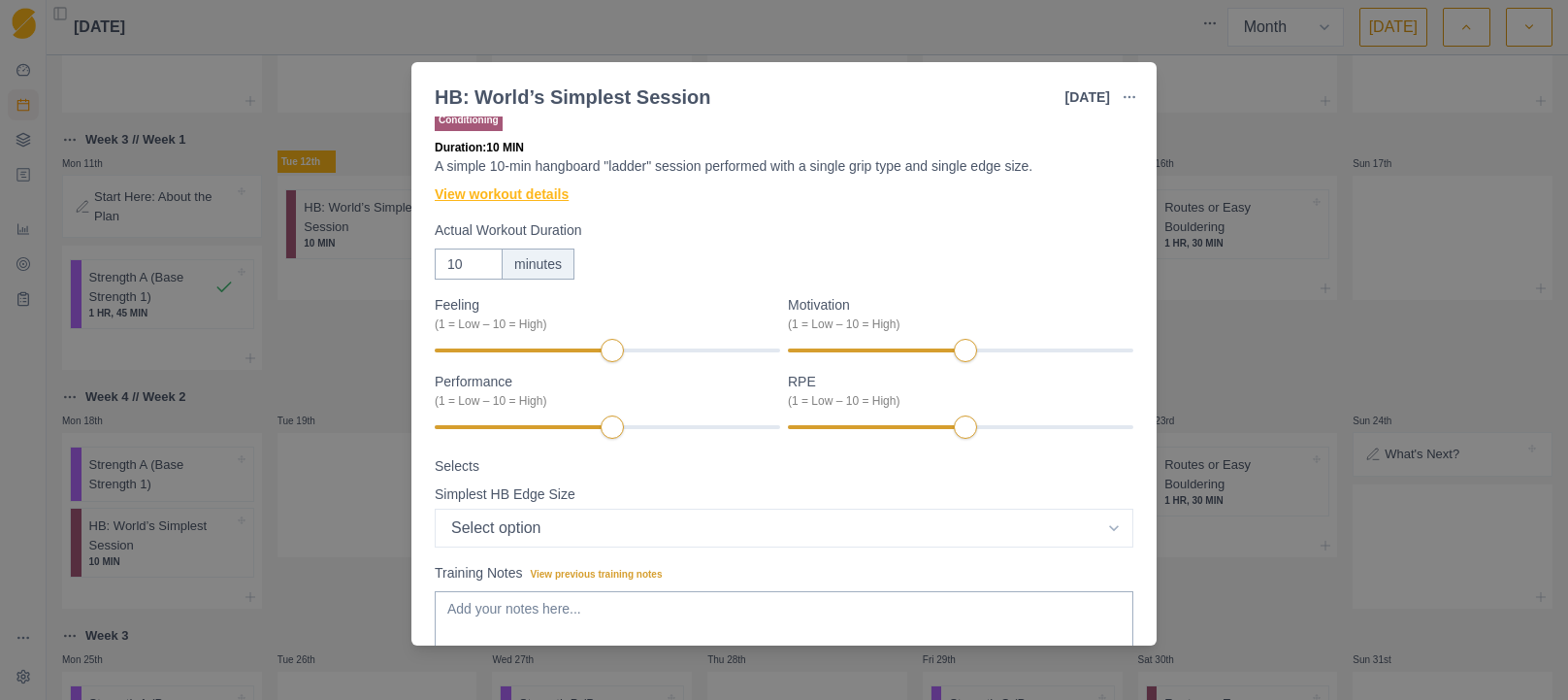
click at [485, 195] on link "View workout details" at bounding box center [501, 194] width 134 height 21
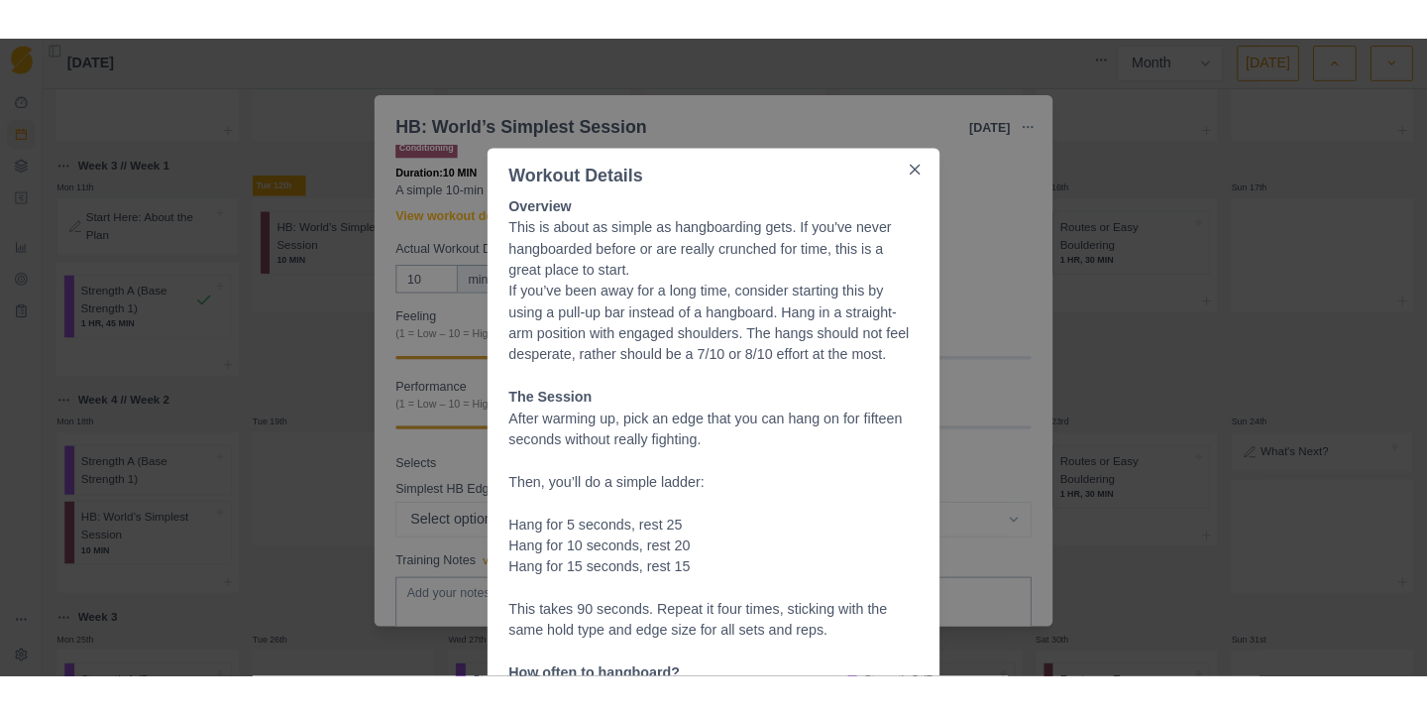
scroll to position [20, 0]
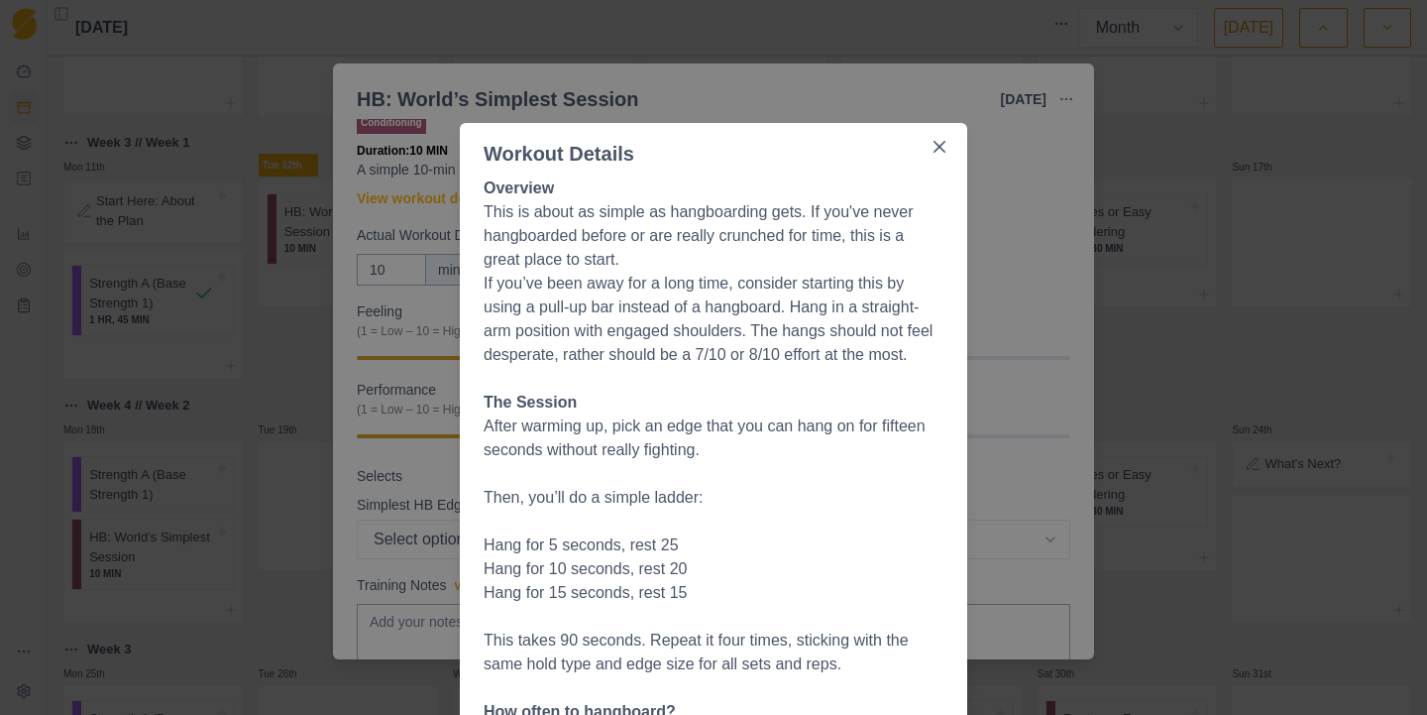
click at [673, 488] on p "Then, you’ll do a simple ladder:" at bounding box center [714, 498] width 460 height 24
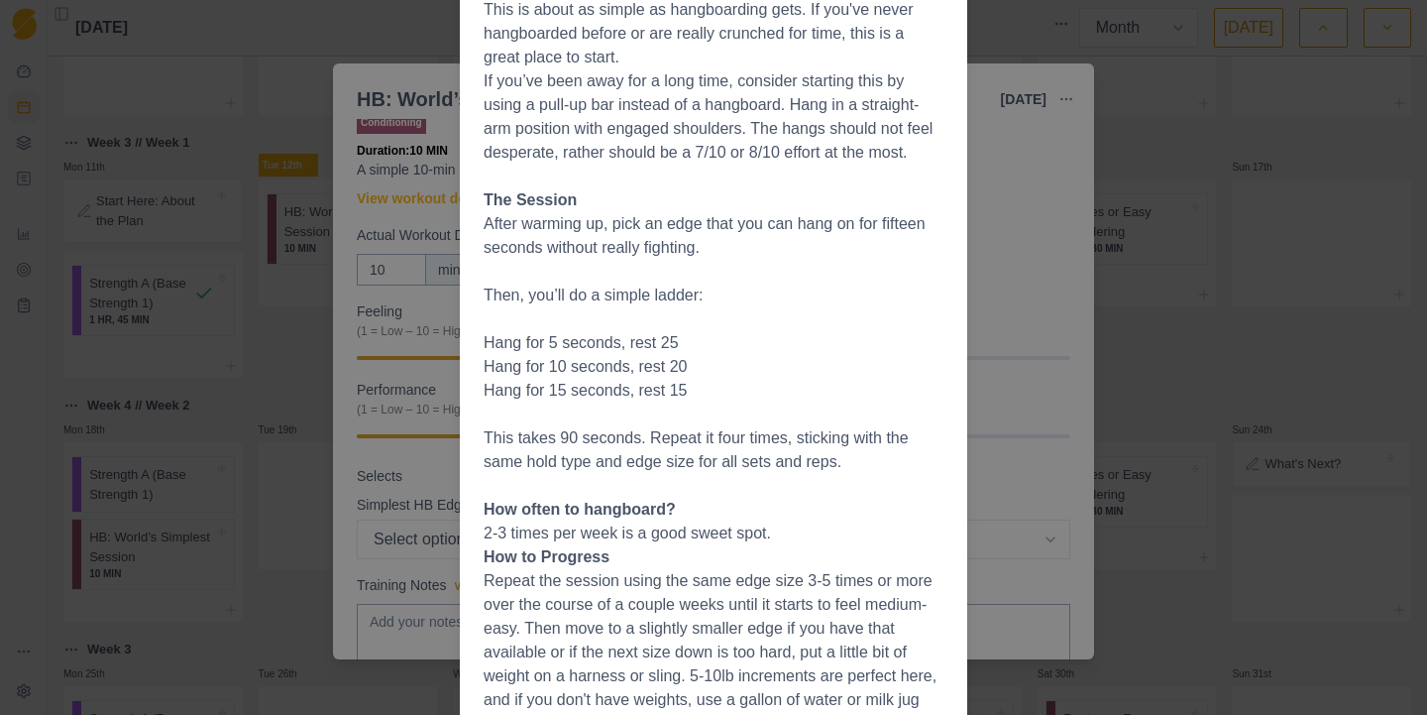
scroll to position [200, 0]
click at [1197, 223] on div "Workout Details Overview This is about as simple as hangboarding gets. If you'v…" at bounding box center [713, 357] width 1427 height 715
